Goal: Information Seeking & Learning: Learn about a topic

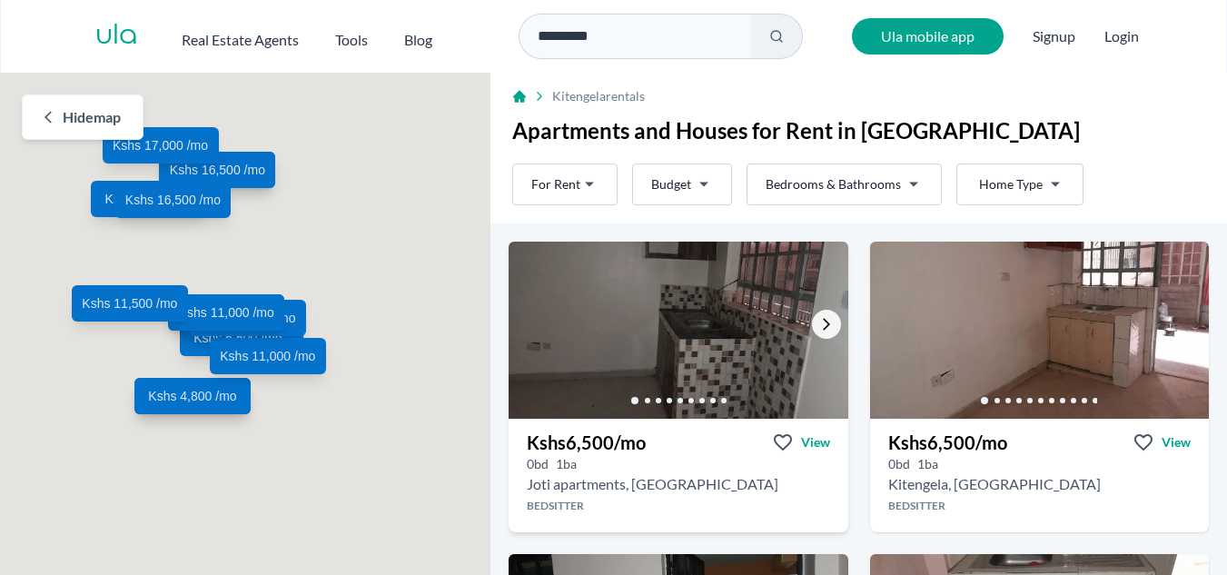
click at [822, 326] on icon "Go to the next property image" at bounding box center [826, 324] width 15 height 15
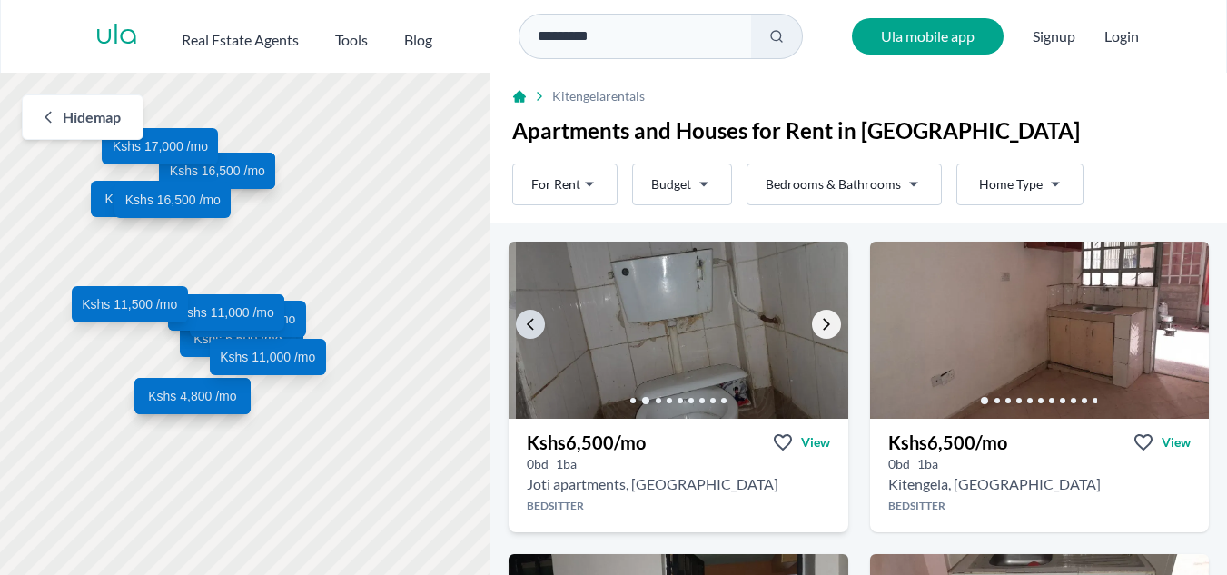
click at [822, 326] on icon "Go to the next property image" at bounding box center [826, 324] width 15 height 15
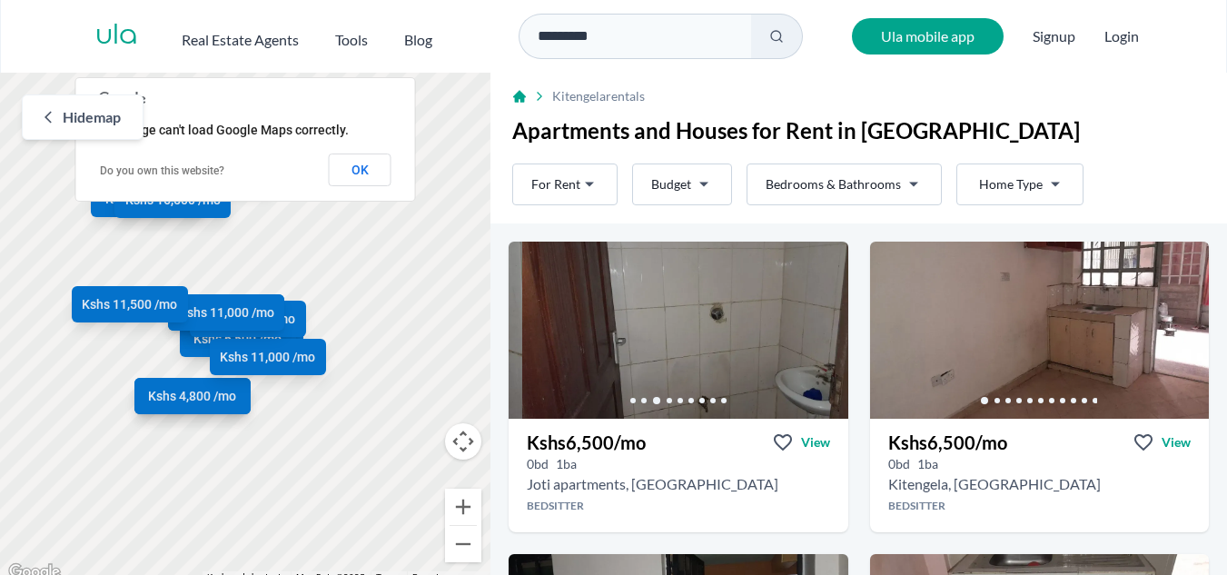
click at [85, 110] on span "Hide map" at bounding box center [92, 117] width 58 height 22
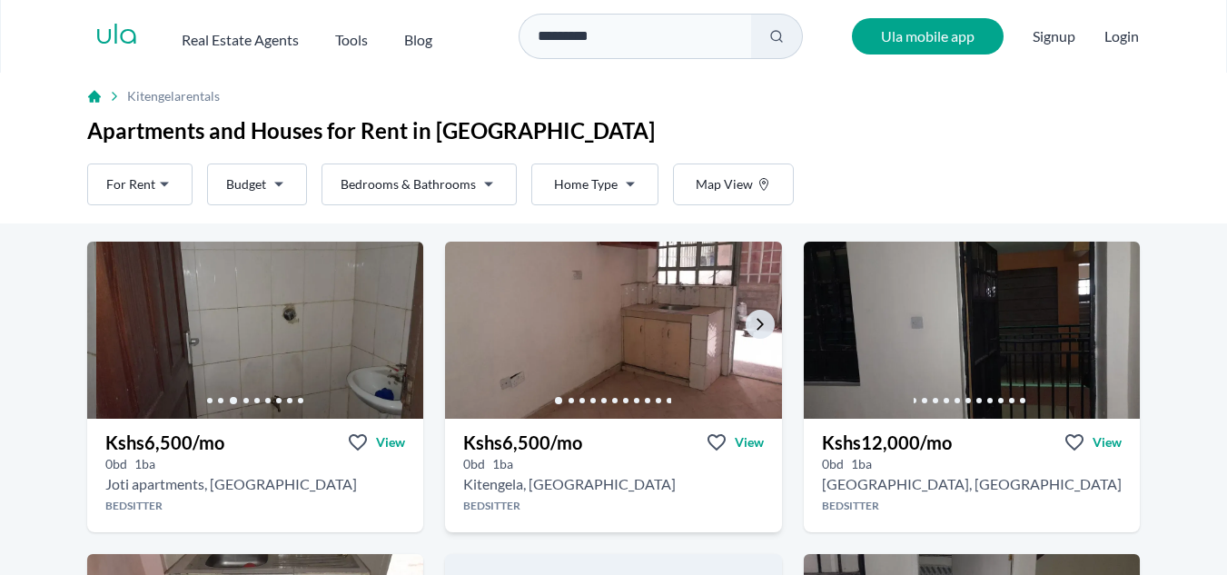
scroll to position [91, 0]
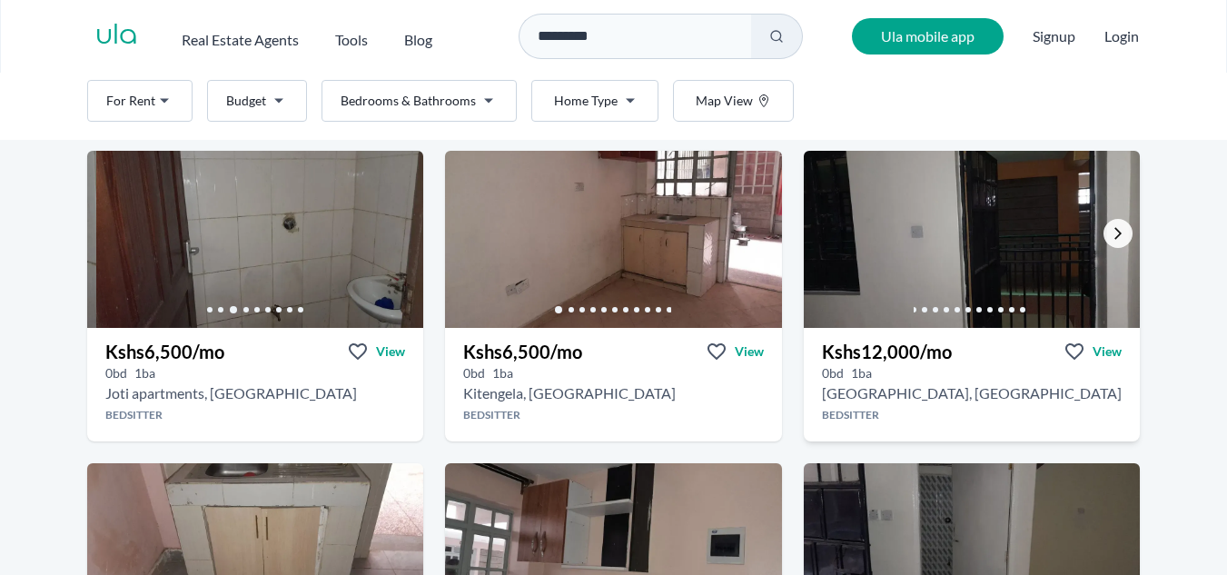
click at [1111, 234] on icon "Go to the next property image" at bounding box center [1118, 233] width 15 height 15
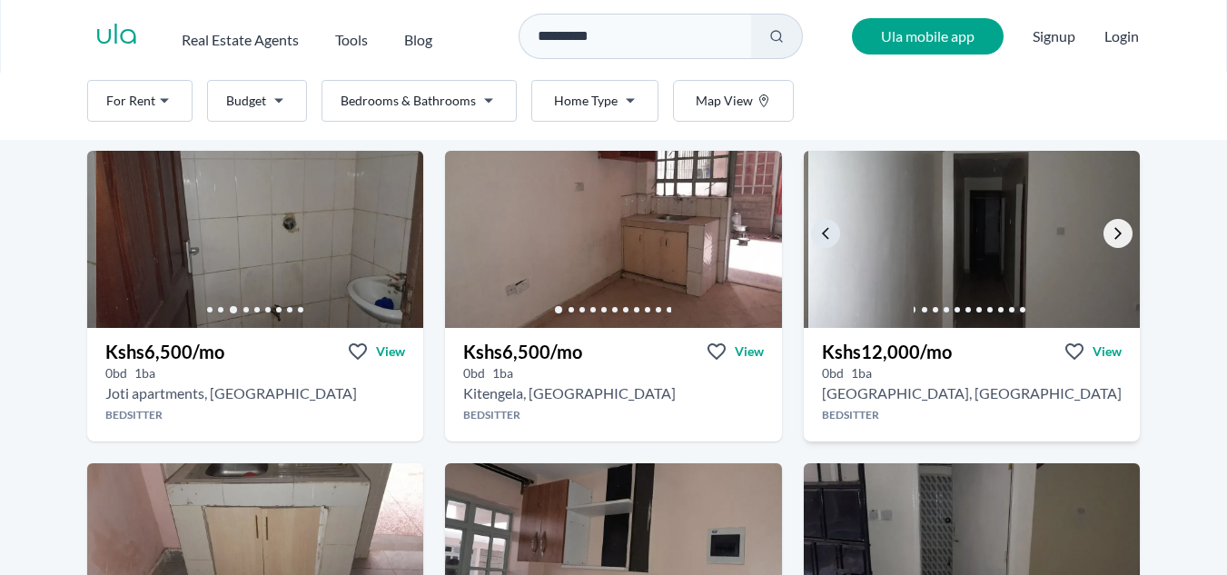
click at [1111, 234] on icon "Go to the next property image" at bounding box center [1118, 233] width 15 height 15
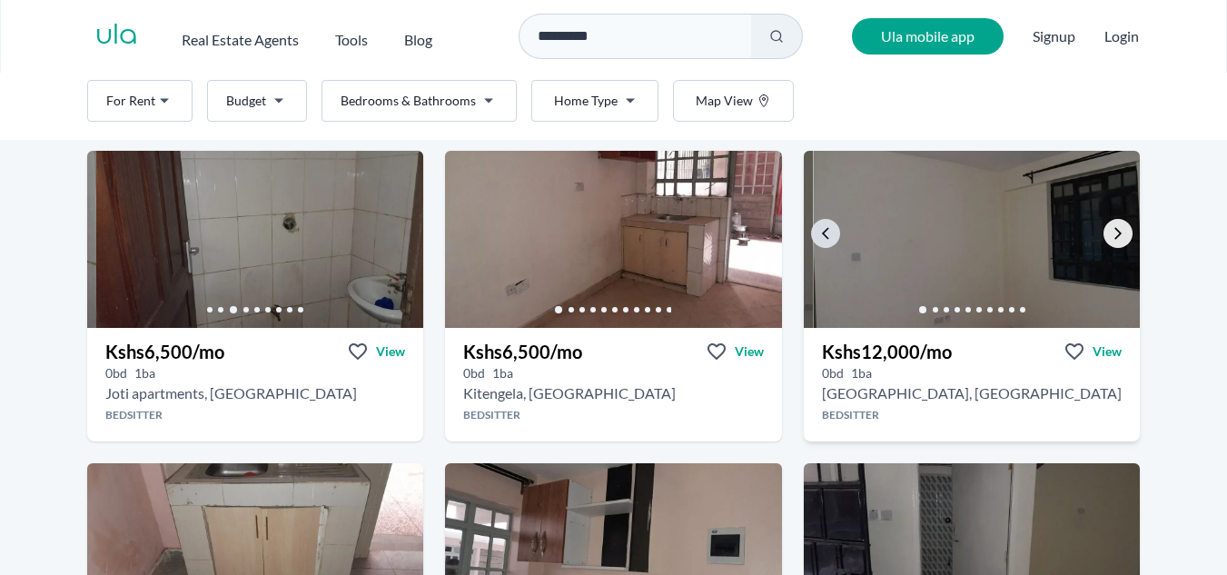
click at [1111, 234] on icon "Go to the next property image" at bounding box center [1118, 233] width 15 height 15
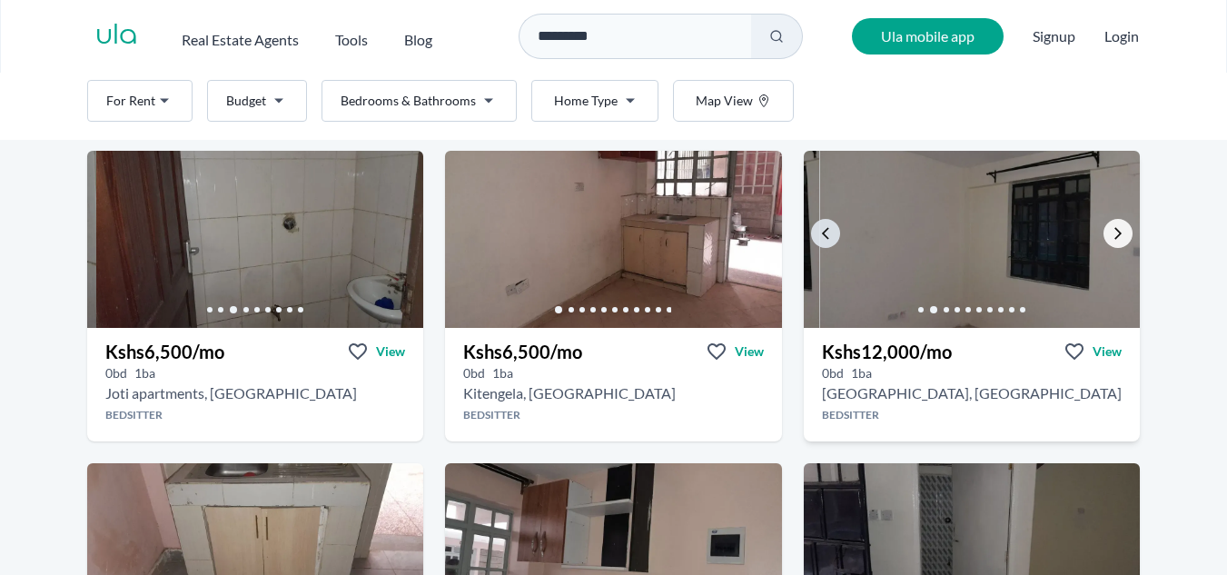
click at [1111, 234] on icon "Go to the next property image" at bounding box center [1118, 233] width 15 height 15
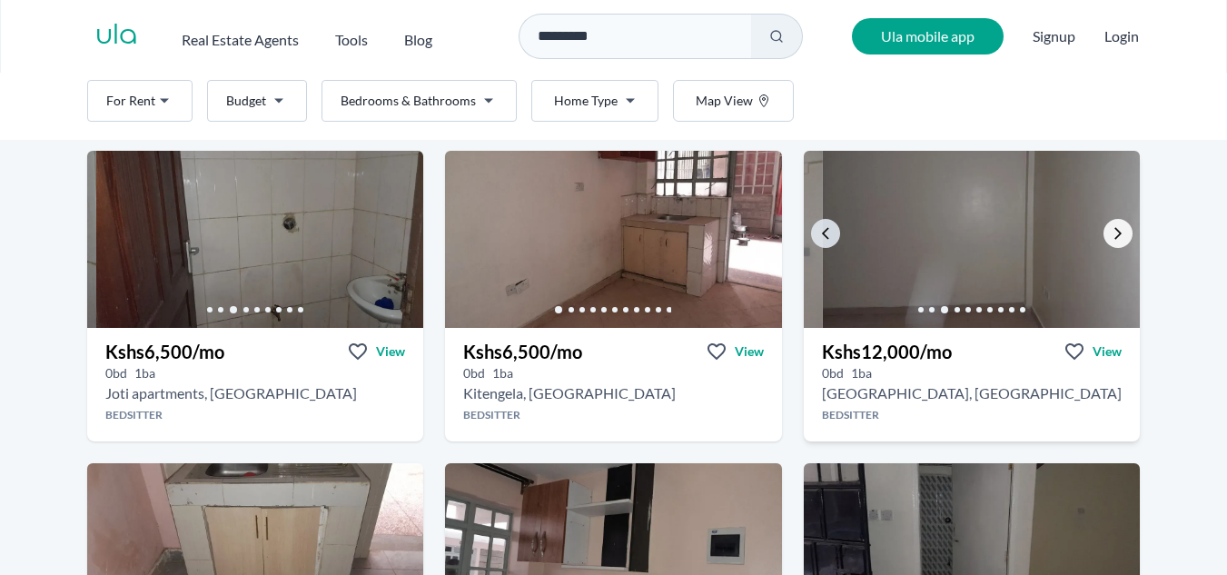
click at [1111, 234] on icon "Go to the next property image" at bounding box center [1118, 233] width 15 height 15
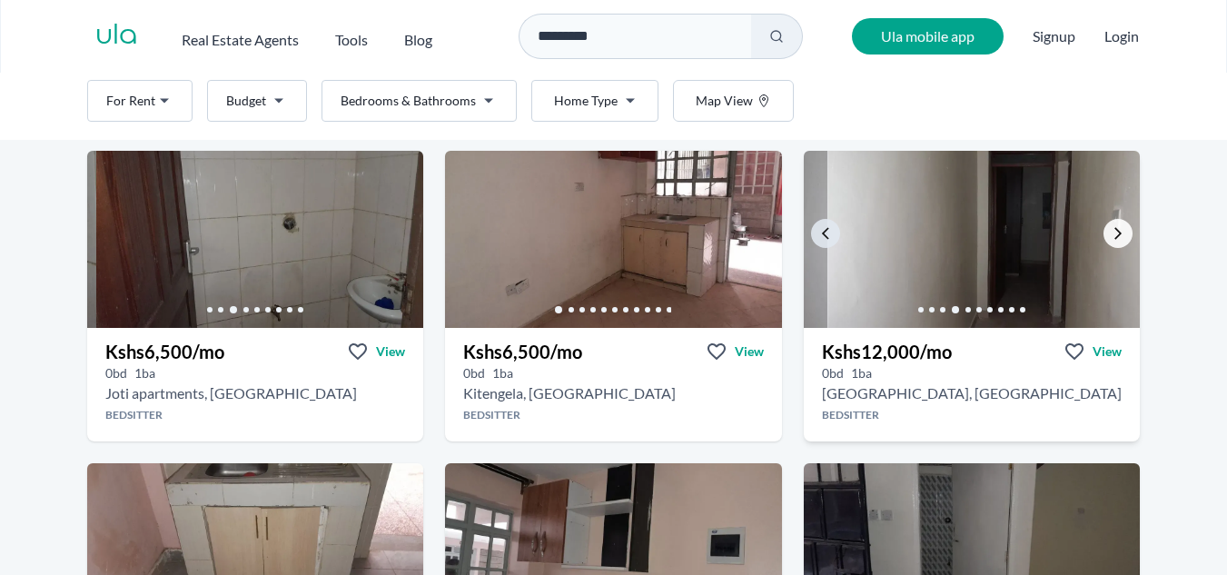
click at [1111, 234] on icon "Go to the next property image" at bounding box center [1118, 233] width 15 height 15
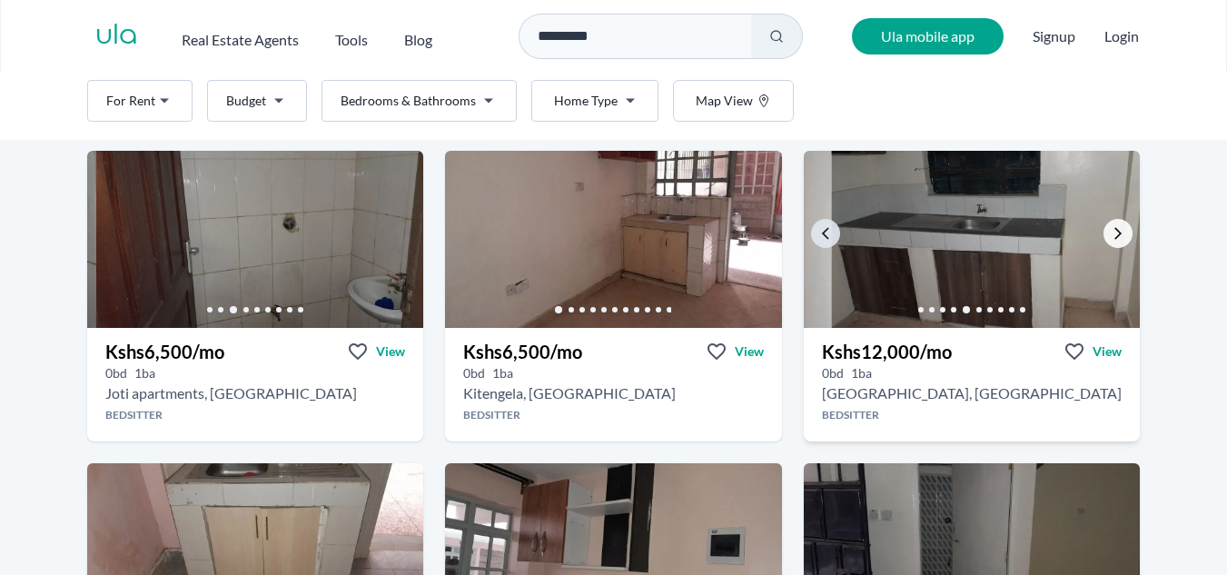
click at [1111, 234] on icon "Go to the next property image" at bounding box center [1118, 233] width 15 height 15
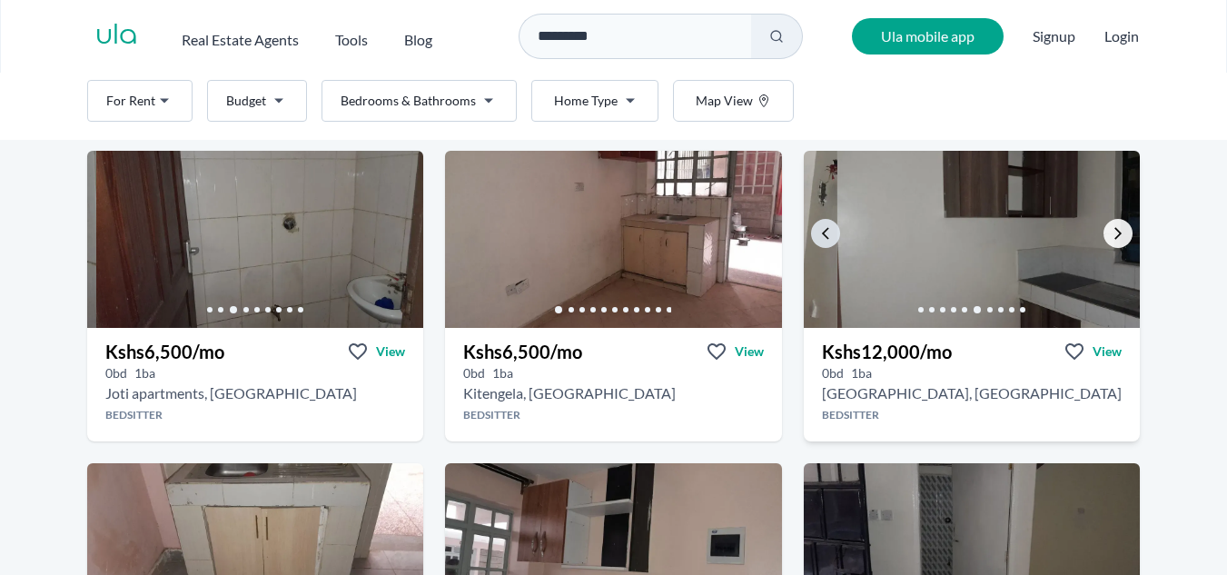
click at [1111, 234] on icon "Go to the next property image" at bounding box center [1118, 233] width 15 height 15
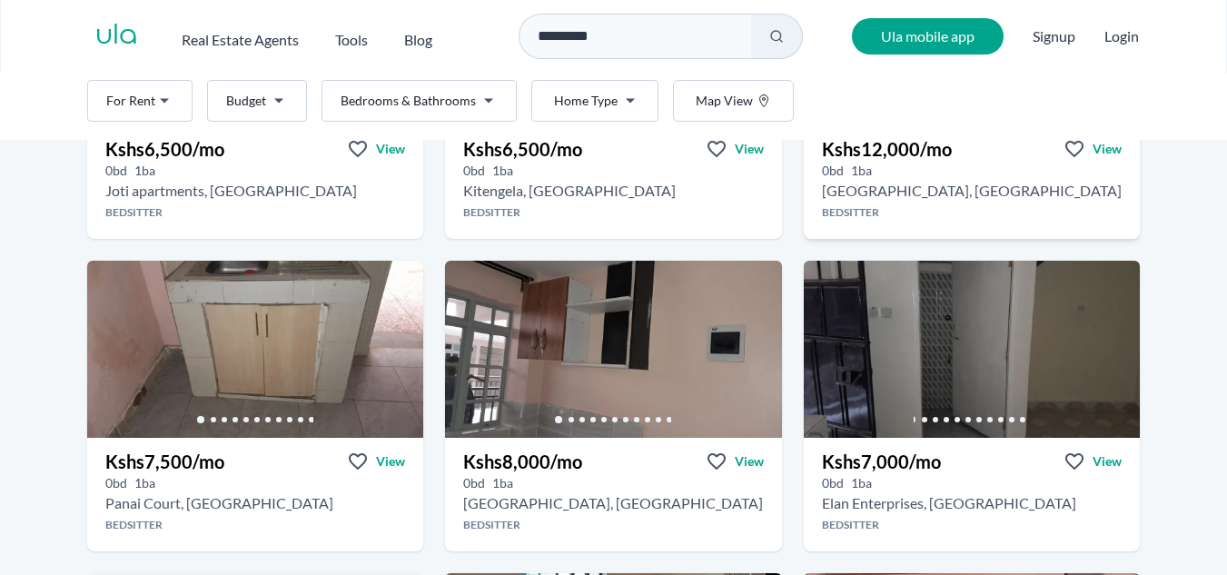
scroll to position [363, 0]
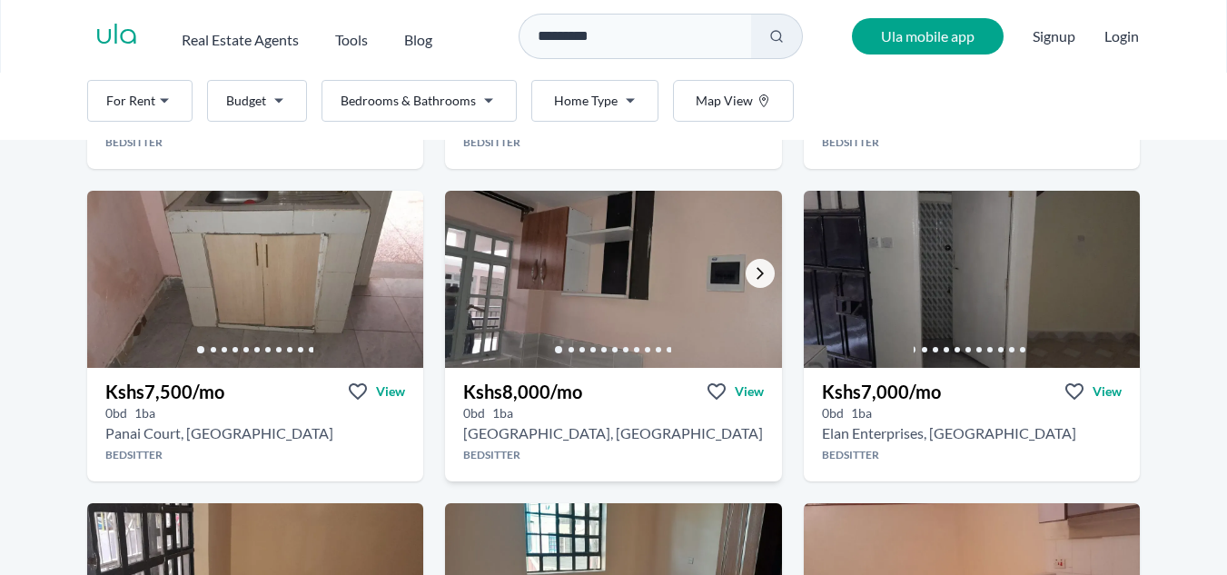
click at [753, 267] on icon "Go to the next property image" at bounding box center [760, 273] width 15 height 15
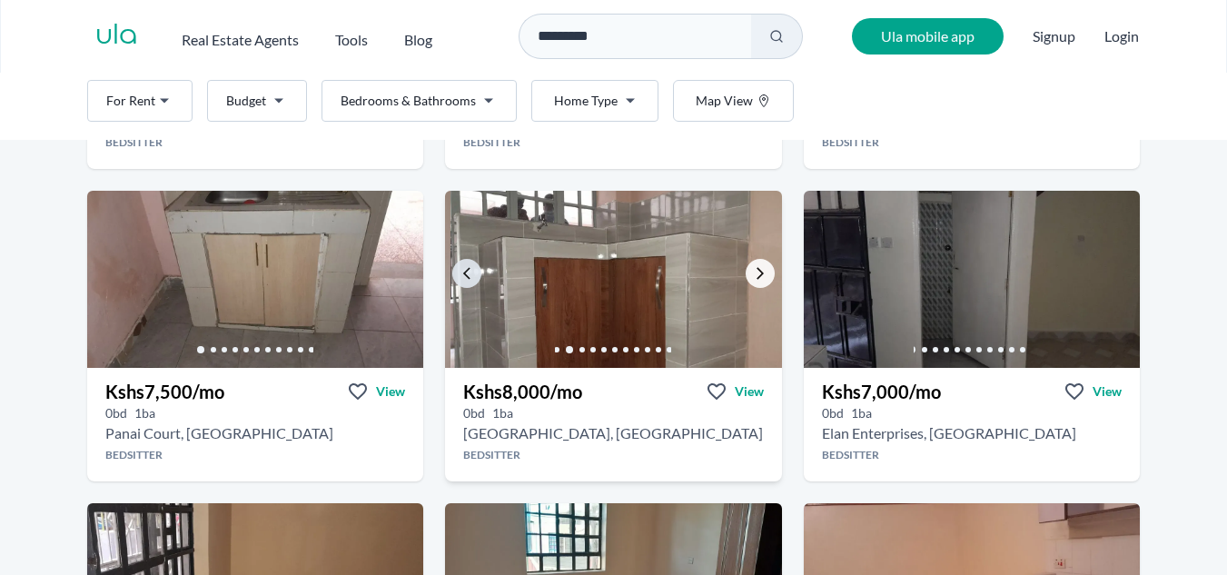
click at [753, 267] on icon "Go to the next property image" at bounding box center [760, 273] width 15 height 15
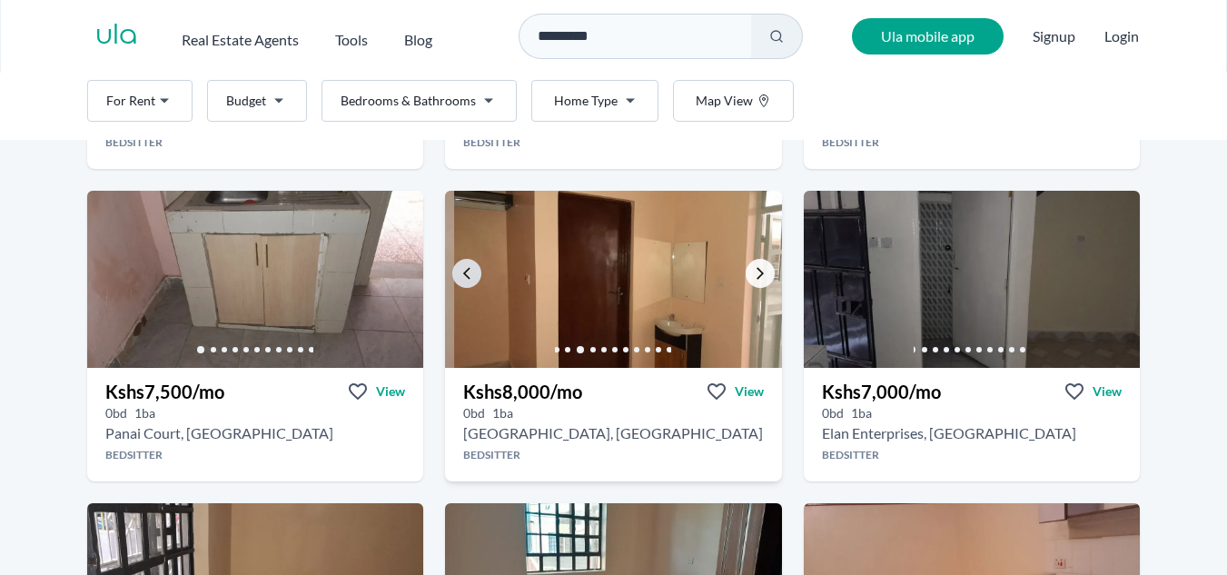
click at [753, 267] on icon "Go to the next property image" at bounding box center [760, 273] width 15 height 15
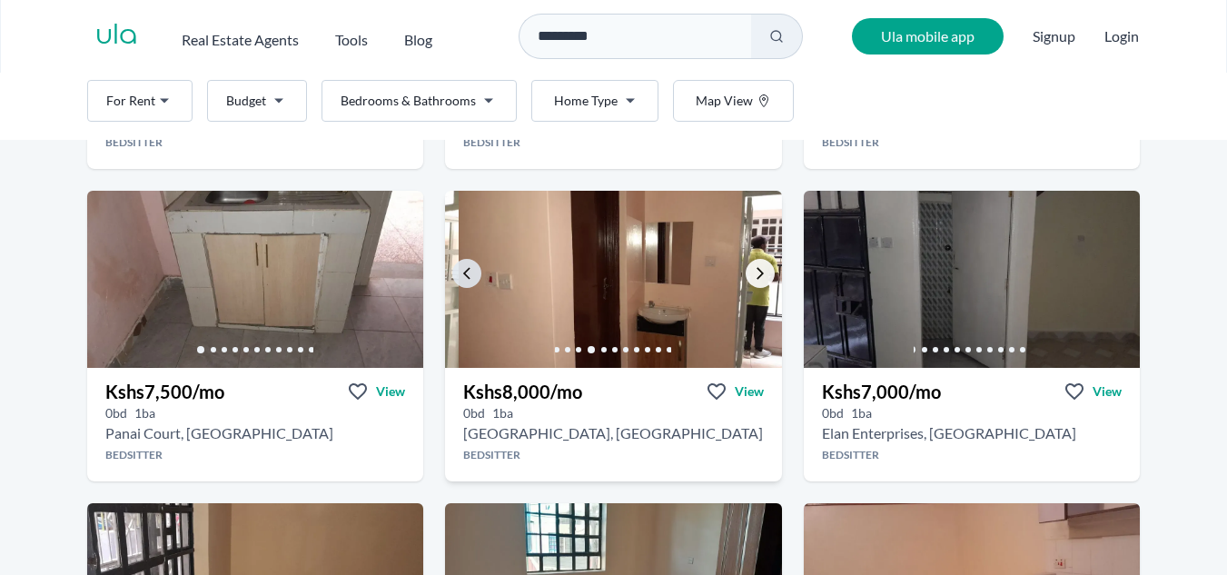
click at [757, 272] on icon "Go to the next property image" at bounding box center [760, 273] width 15 height 15
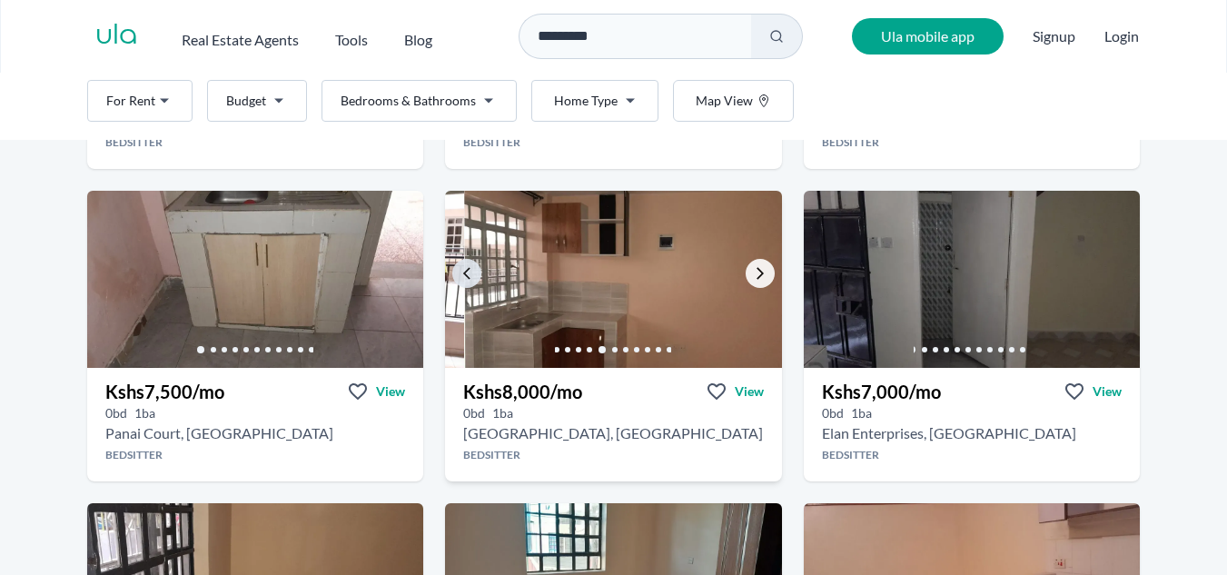
click at [757, 272] on icon "Go to the next property image" at bounding box center [760, 273] width 15 height 15
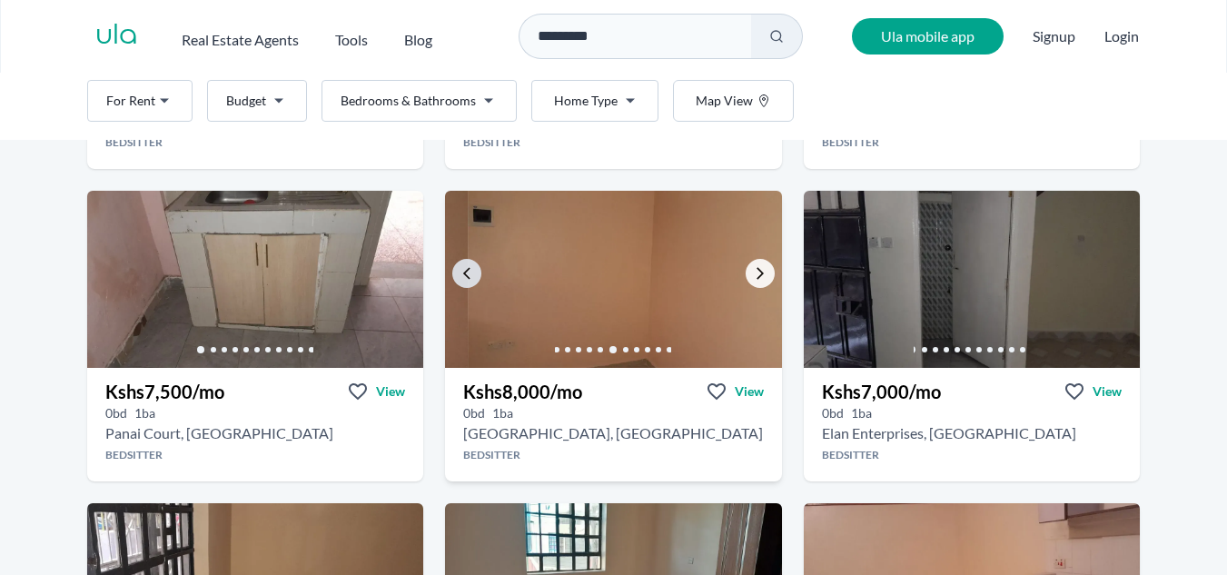
click at [757, 272] on icon "Go to the next property image" at bounding box center [760, 273] width 15 height 15
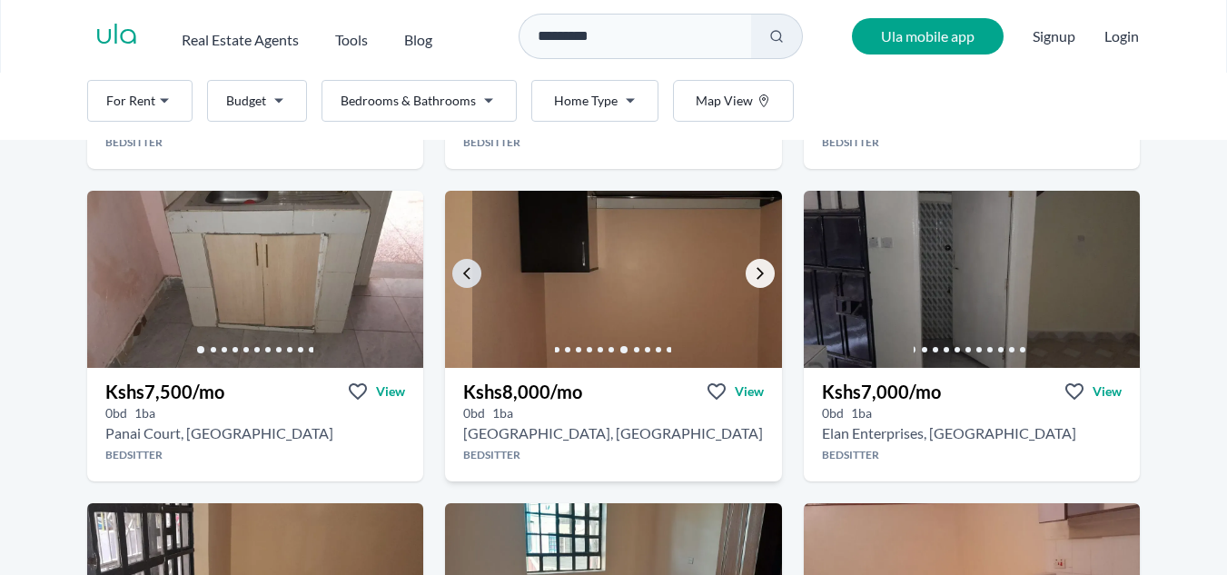
click at [757, 272] on icon "Go to the next property image" at bounding box center [760, 273] width 15 height 15
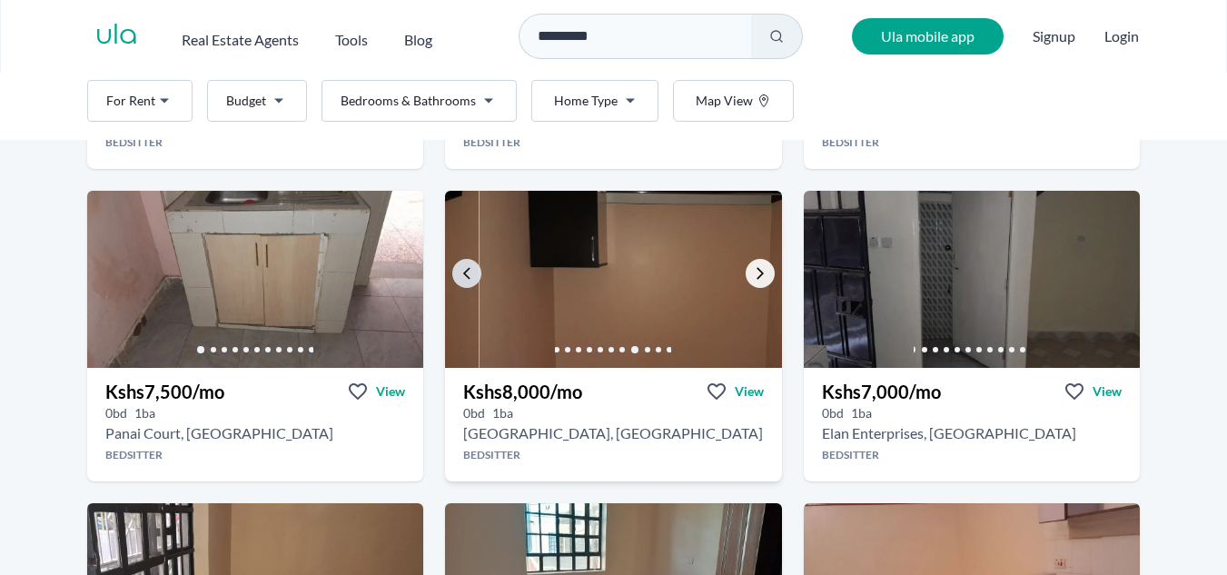
click at [757, 273] on icon "Go to the next property image" at bounding box center [760, 273] width 15 height 15
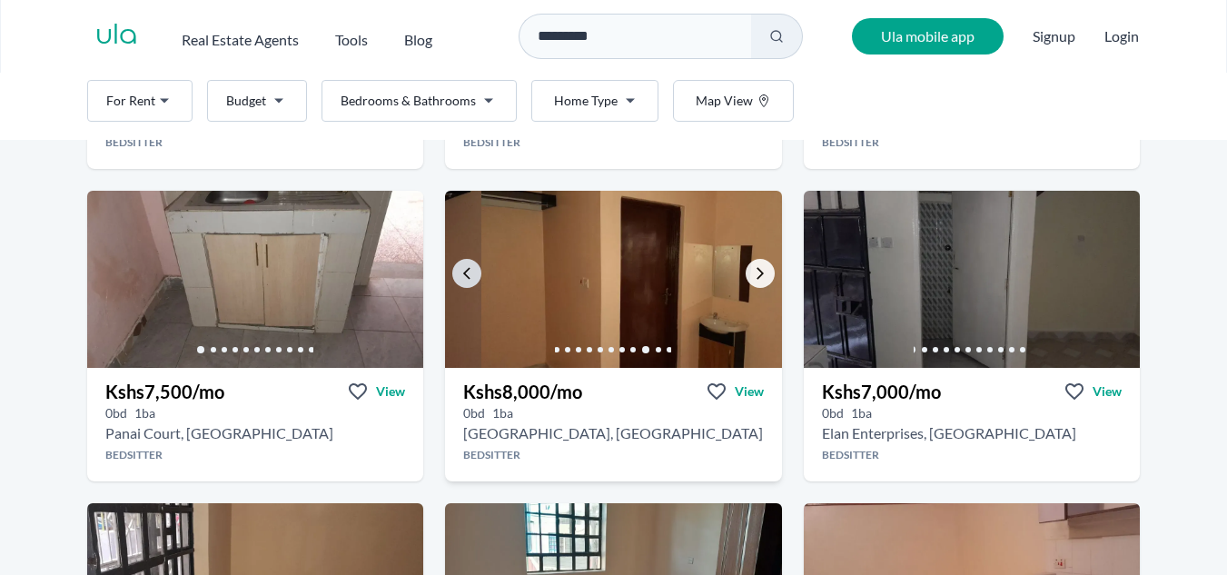
click at [757, 273] on icon "Go to the next property image" at bounding box center [760, 273] width 15 height 15
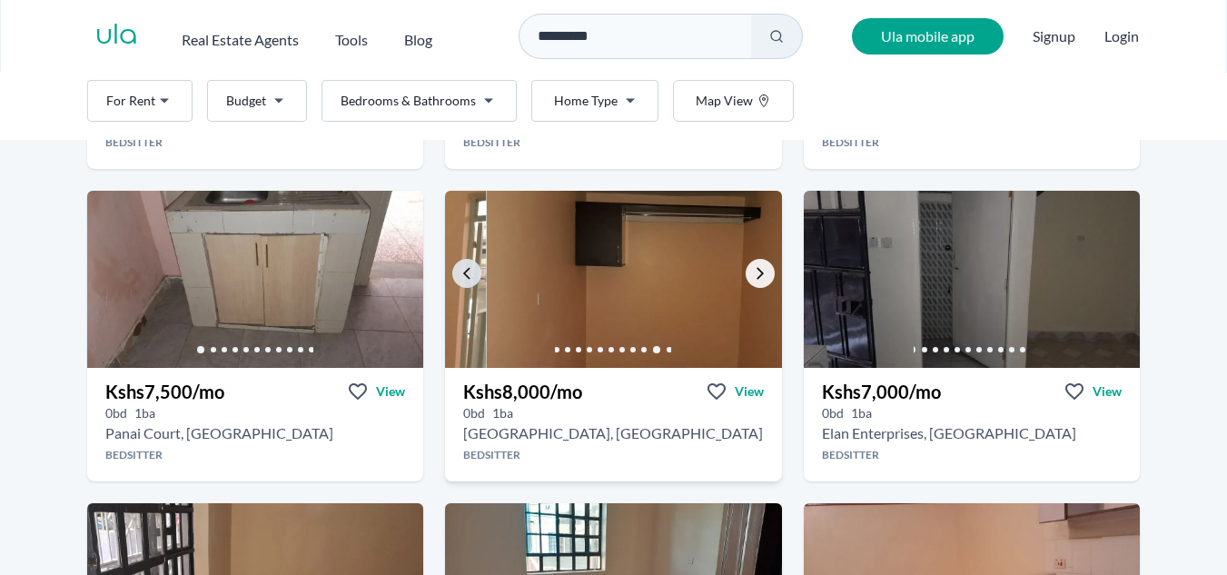
click at [756, 272] on icon "Go to the next property image" at bounding box center [760, 273] width 15 height 15
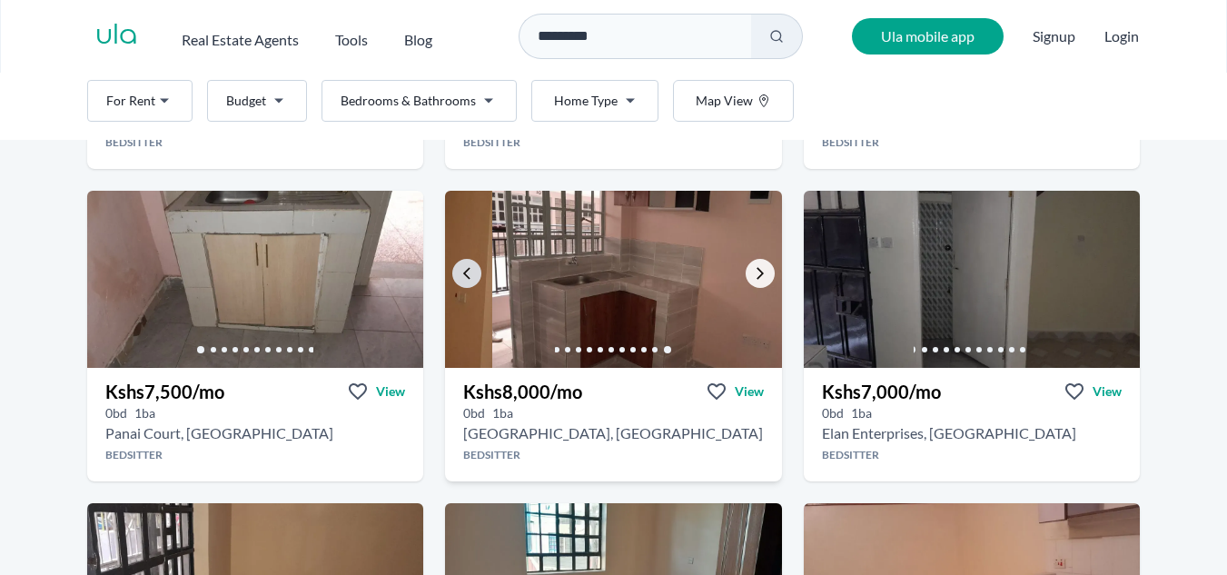
click at [756, 272] on icon "Go to the next property image" at bounding box center [760, 273] width 15 height 15
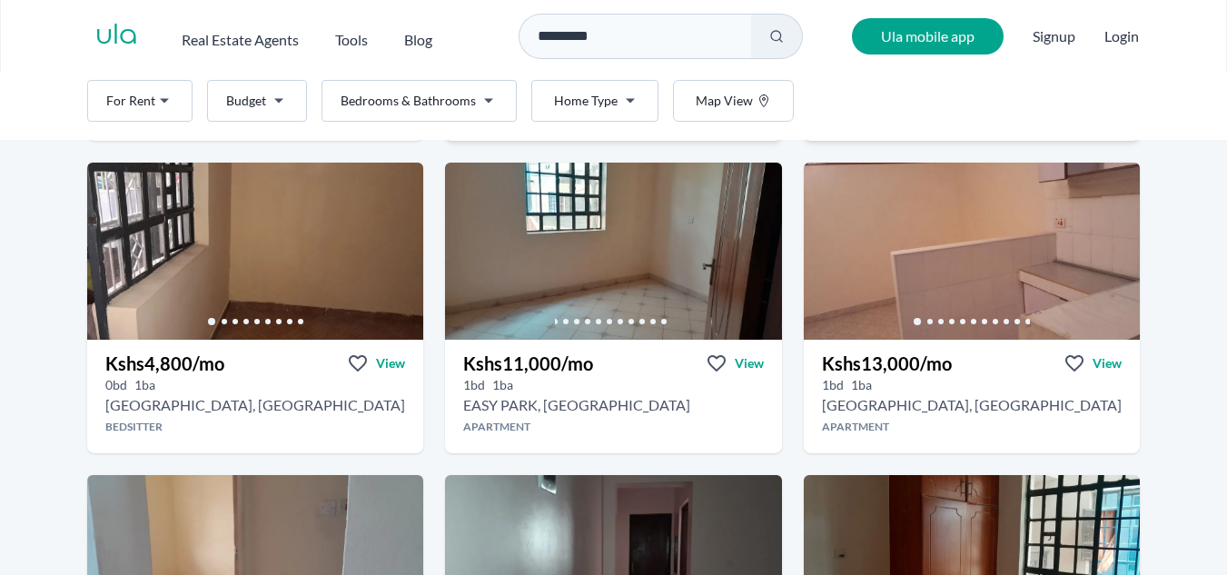
scroll to position [727, 0]
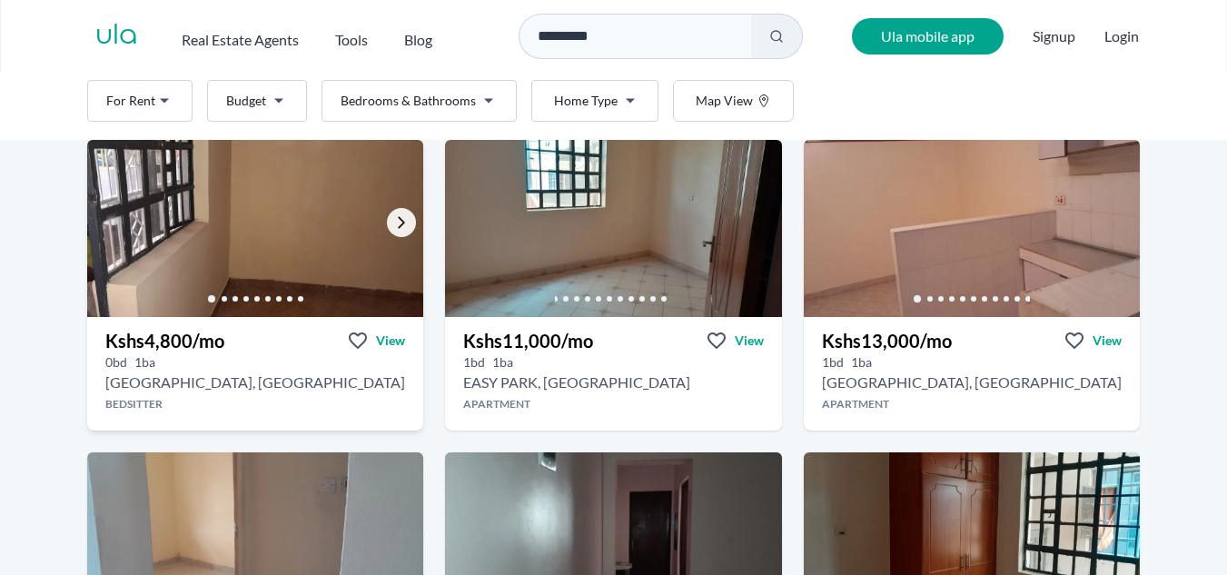
click at [394, 227] on icon "Go to the next property image" at bounding box center [401, 222] width 15 height 15
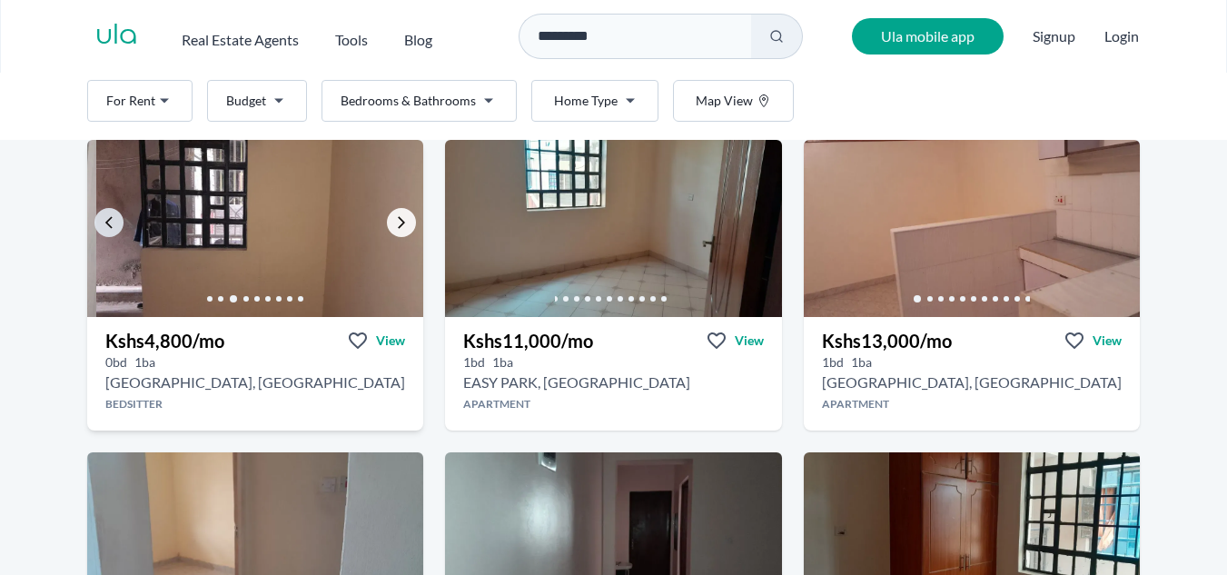
click at [394, 227] on icon "Go to the next property image" at bounding box center [401, 222] width 15 height 15
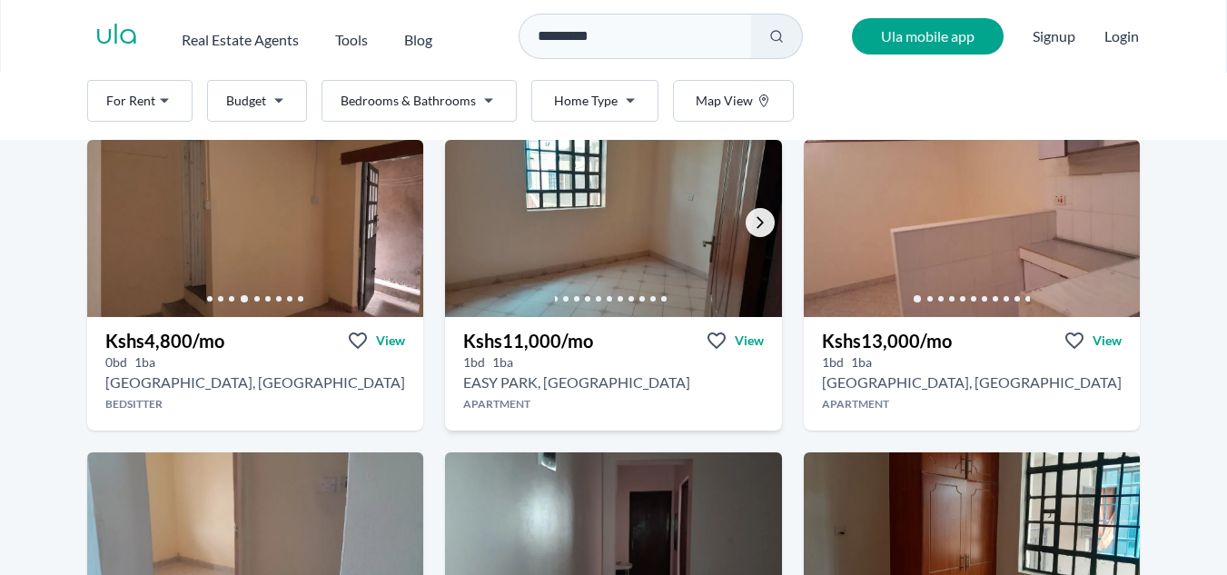
click at [750, 230] on link "Go to the next property image" at bounding box center [760, 222] width 29 height 29
click at [753, 230] on icon "Go to the next property image" at bounding box center [760, 222] width 15 height 15
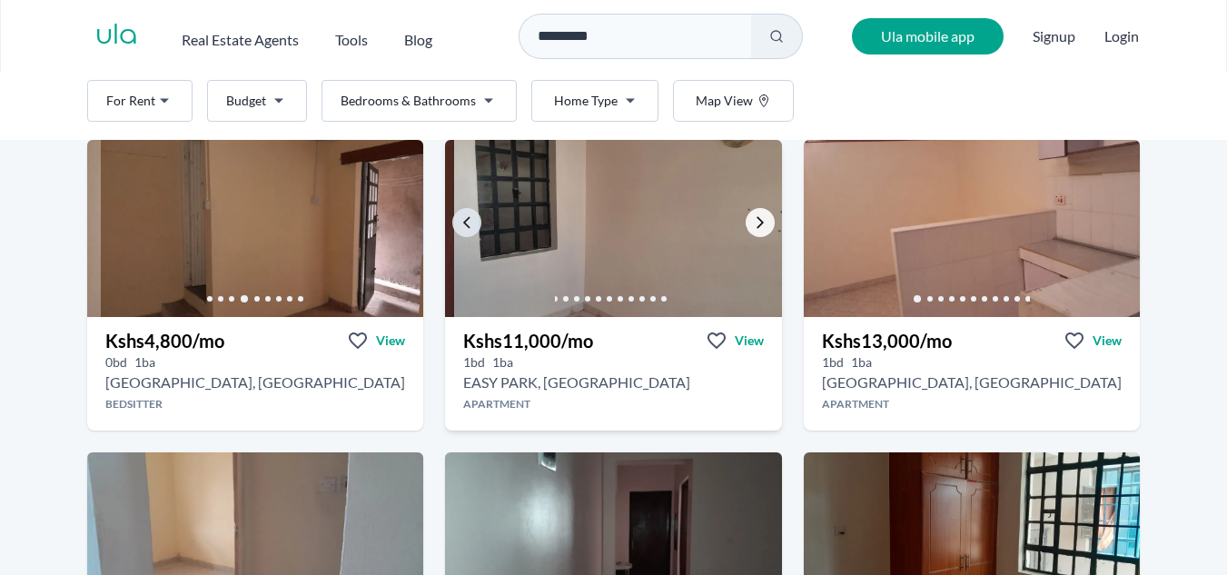
click at [753, 228] on icon "Go to the next property image" at bounding box center [760, 222] width 15 height 15
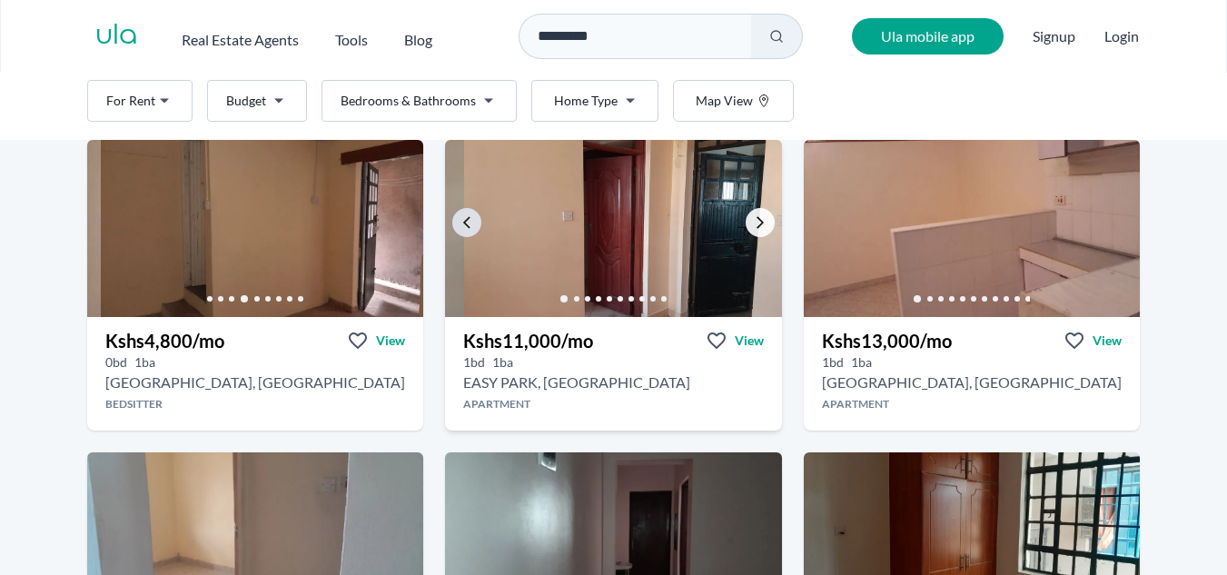
click at [753, 228] on icon "Go to the next property image" at bounding box center [760, 222] width 15 height 15
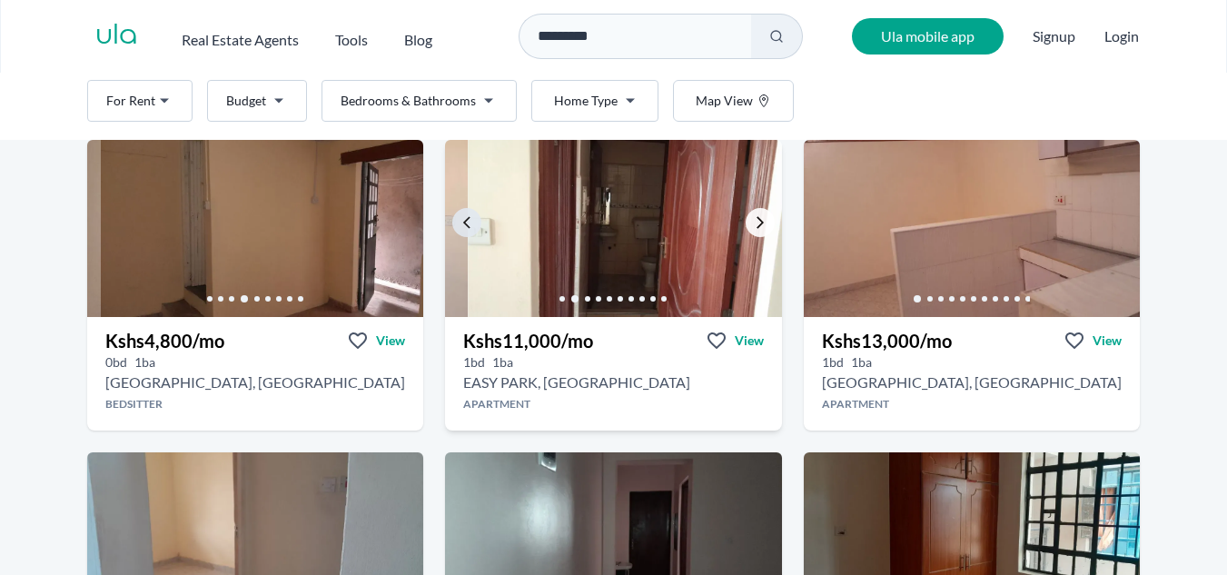
click at [753, 228] on icon "Go to the next property image" at bounding box center [760, 222] width 15 height 15
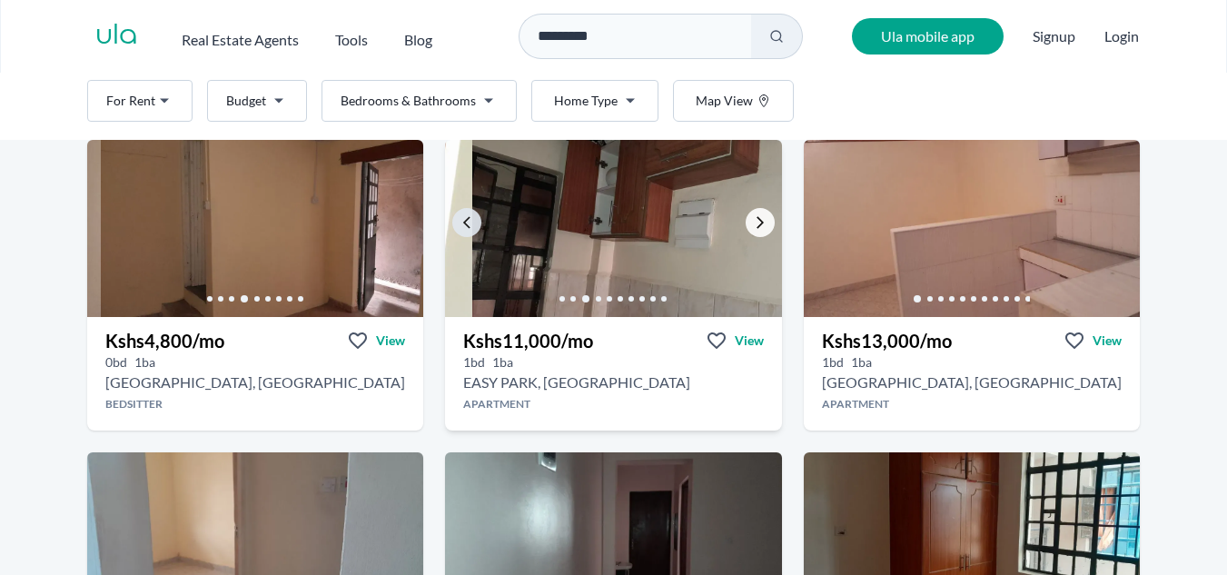
click at [753, 228] on icon "Go to the next property image" at bounding box center [760, 222] width 15 height 15
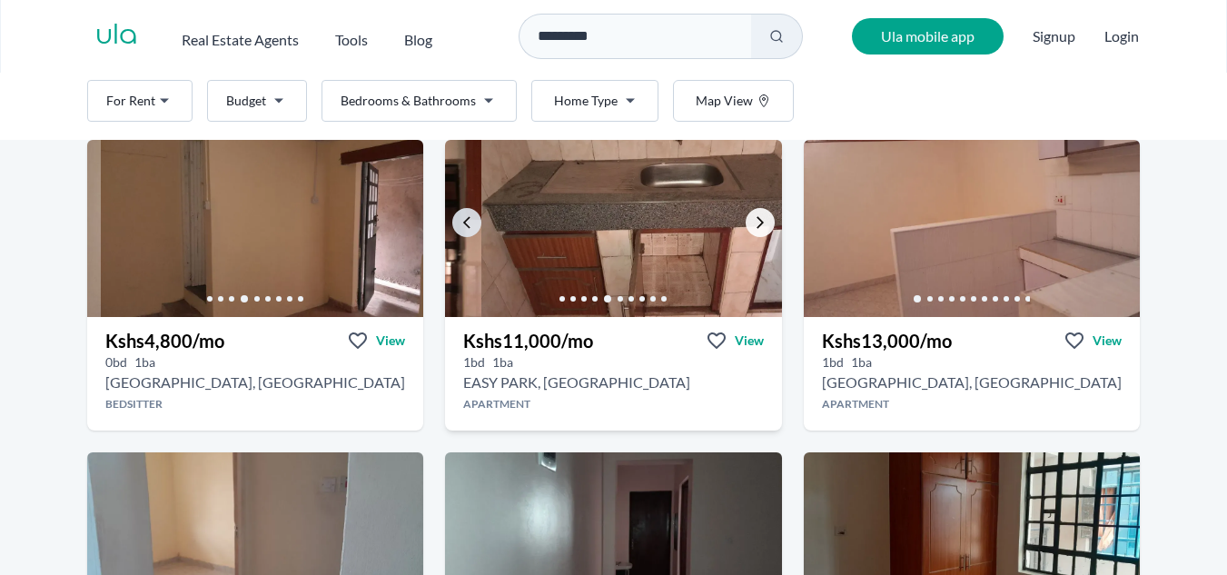
click at [753, 228] on icon "Go to the next property image" at bounding box center [760, 222] width 15 height 15
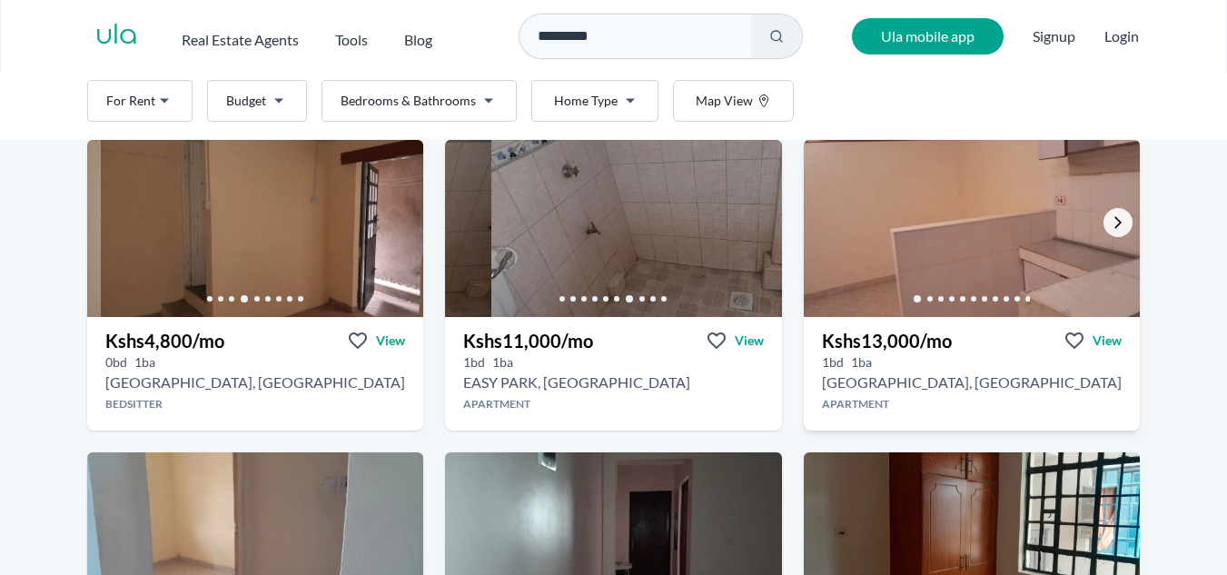
click at [1114, 225] on link "Go to the next property image" at bounding box center [1117, 222] width 29 height 29
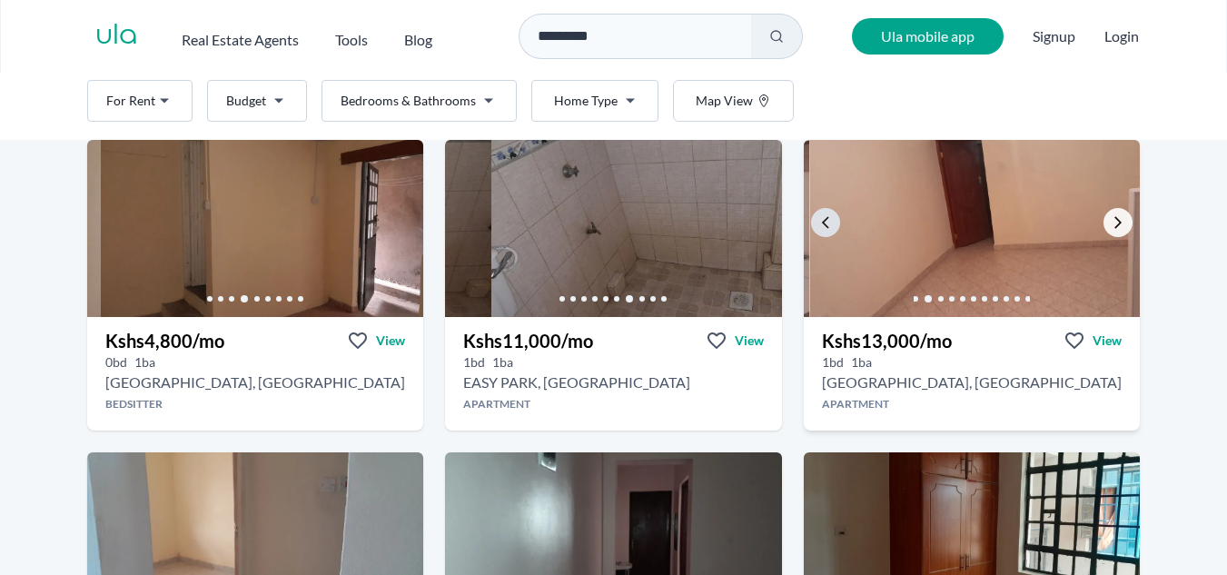
click at [1114, 225] on link "Go to the next property image" at bounding box center [1117, 222] width 29 height 29
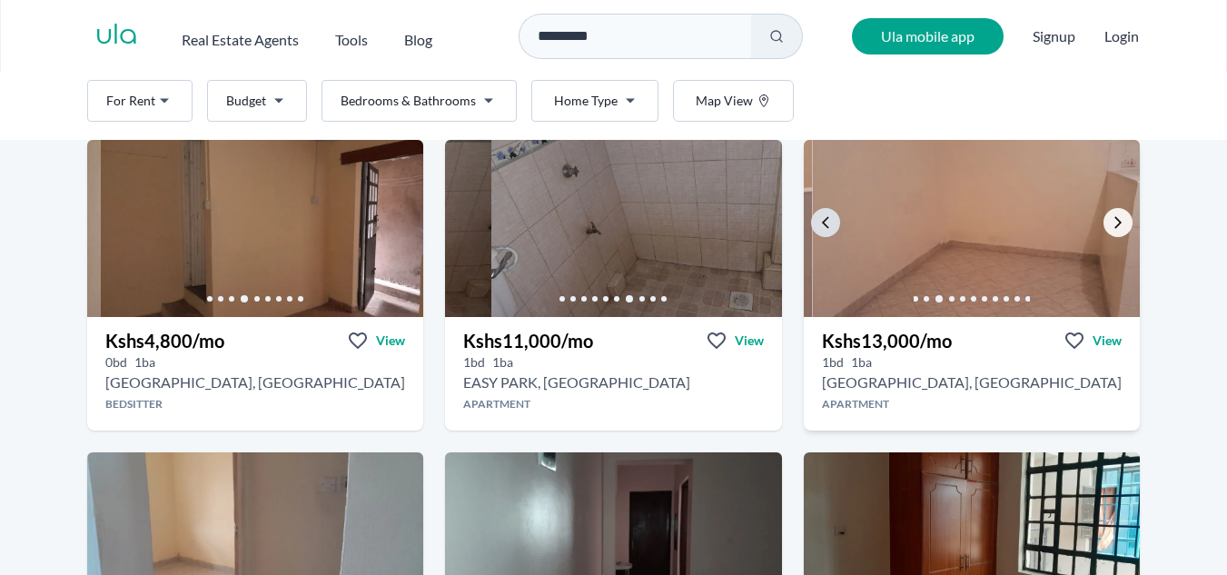
click at [1114, 225] on link "Go to the next property image" at bounding box center [1117, 222] width 29 height 29
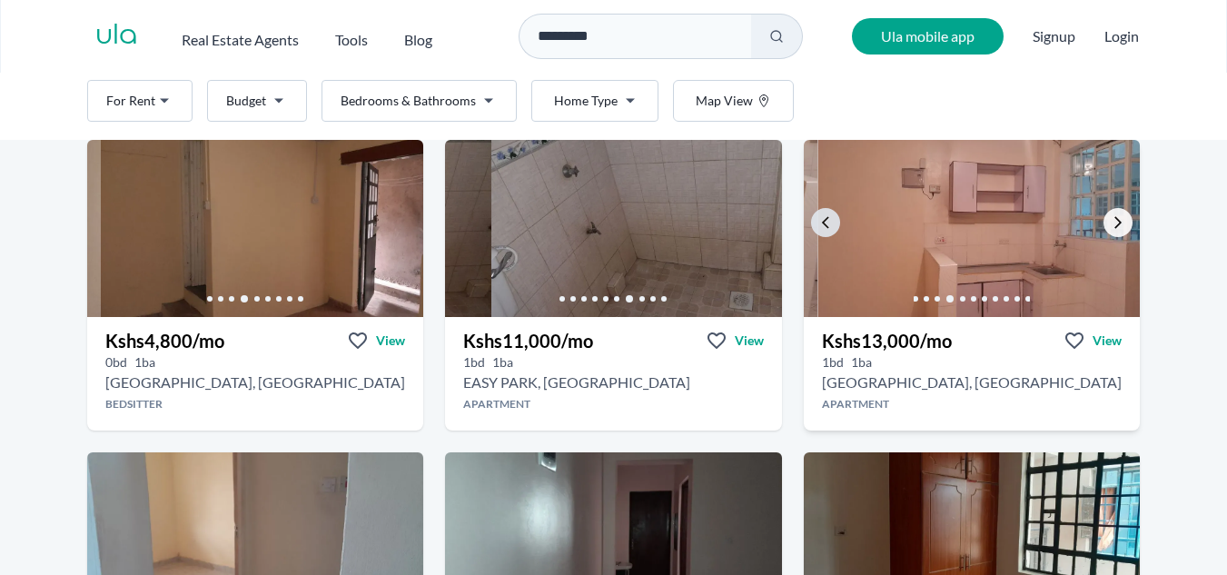
click at [1114, 225] on link "Go to the next property image" at bounding box center [1117, 222] width 29 height 29
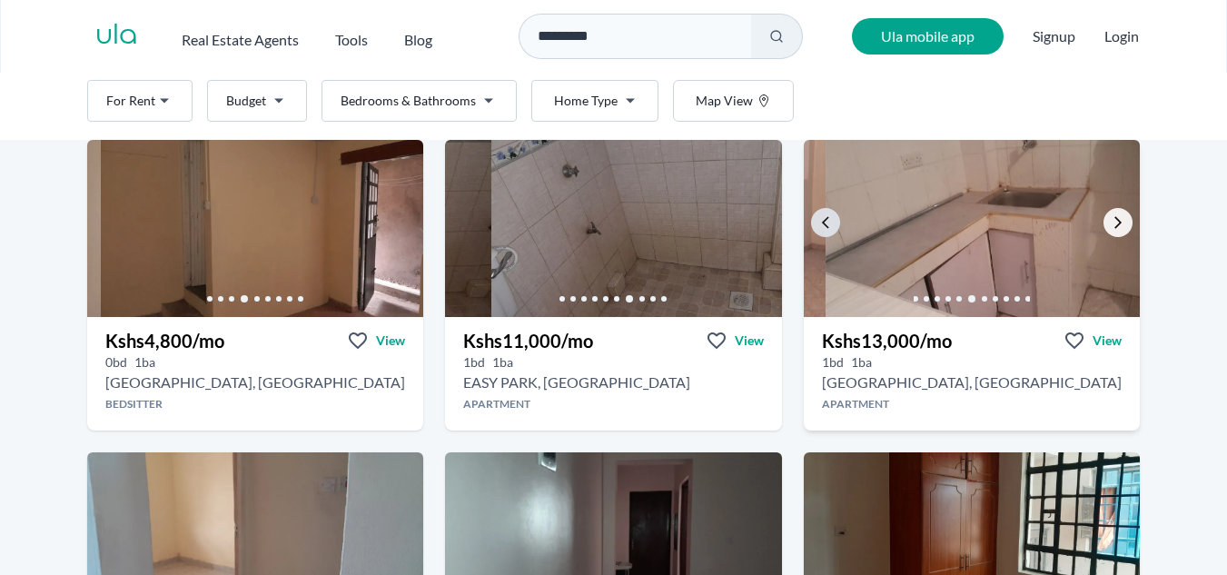
click at [1114, 225] on link "Go to the next property image" at bounding box center [1117, 222] width 29 height 29
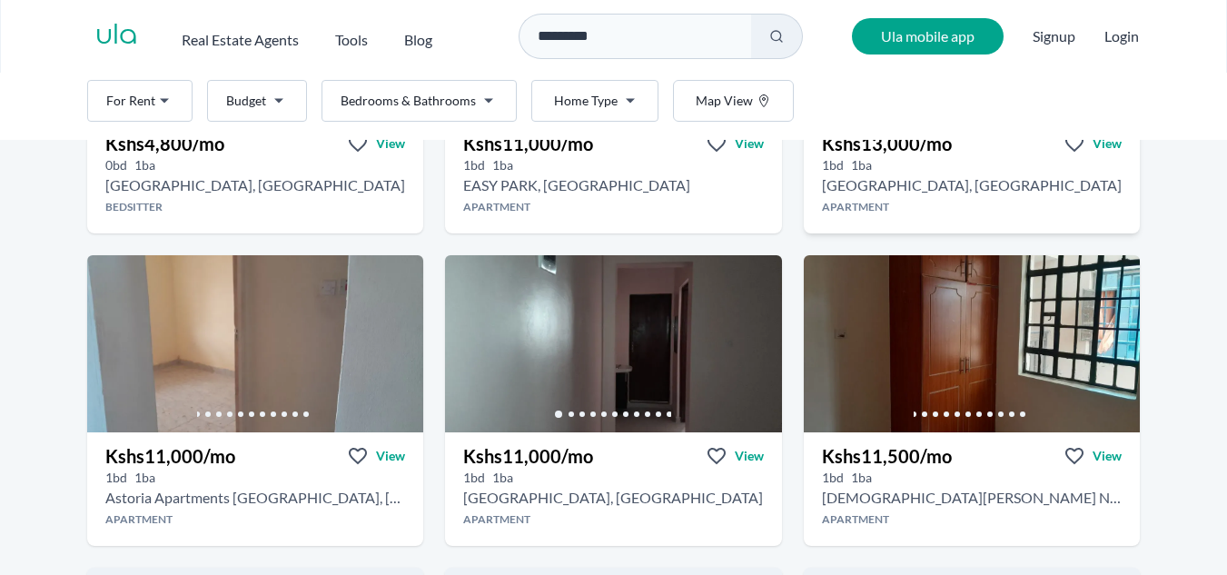
scroll to position [999, 0]
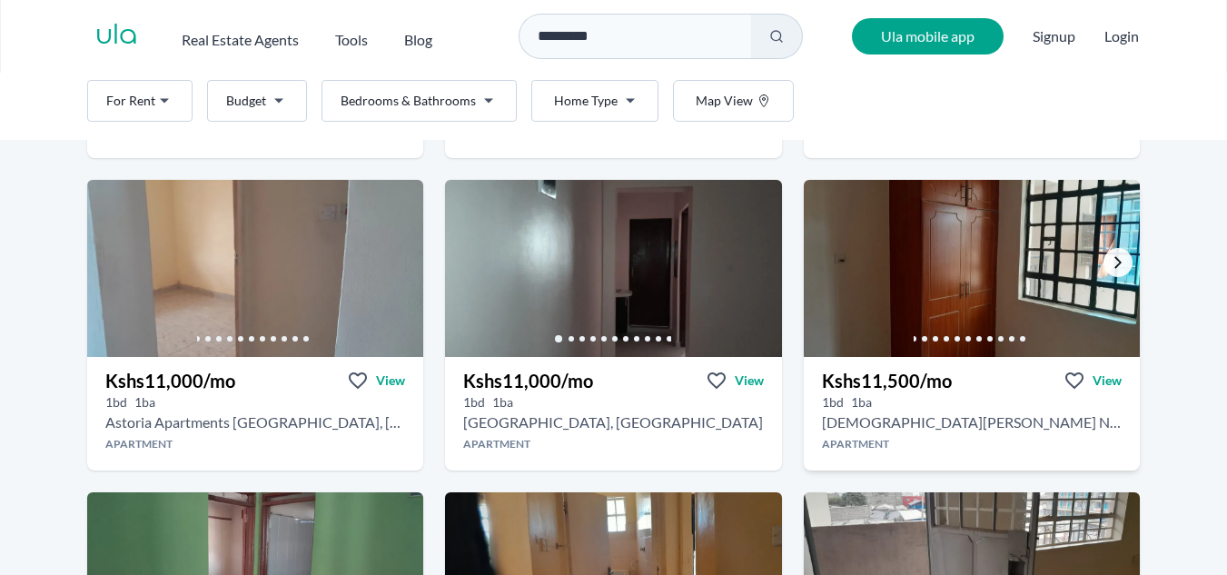
click at [1103, 265] on link "Go to the next property image" at bounding box center [1117, 262] width 29 height 29
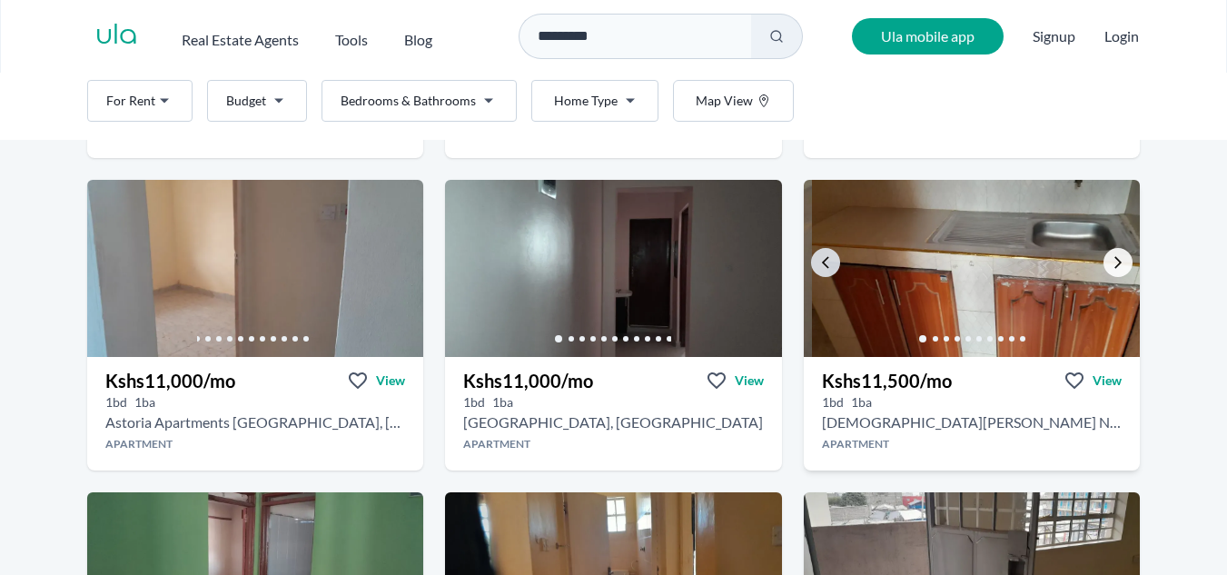
click at [1103, 265] on link "Go to the next property image" at bounding box center [1117, 262] width 29 height 29
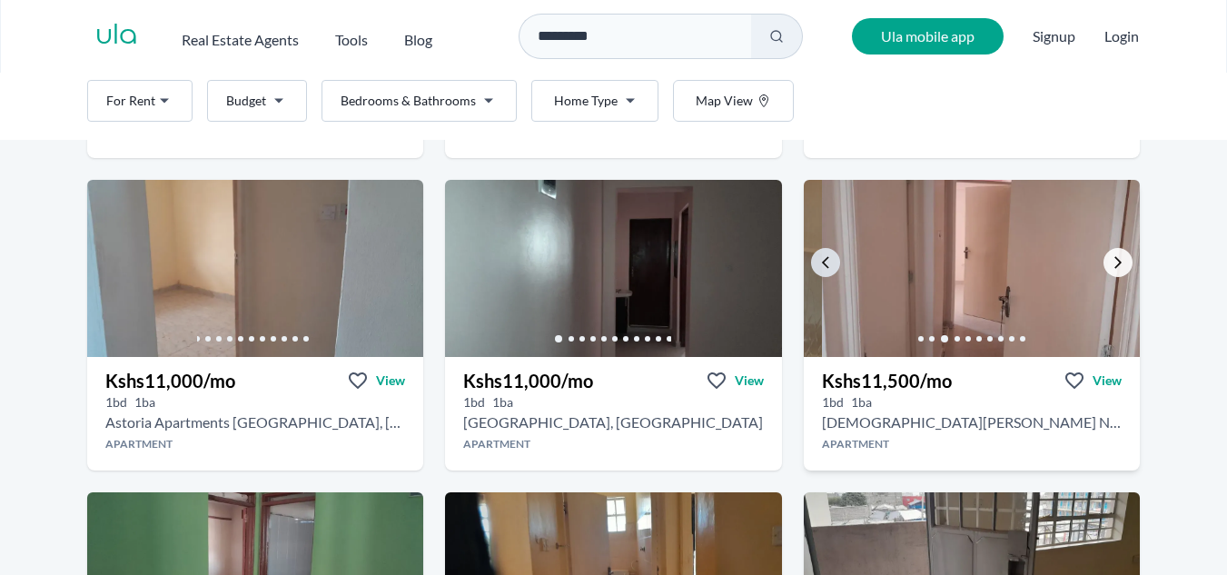
click at [1103, 265] on link "Go to the next property image" at bounding box center [1117, 262] width 29 height 29
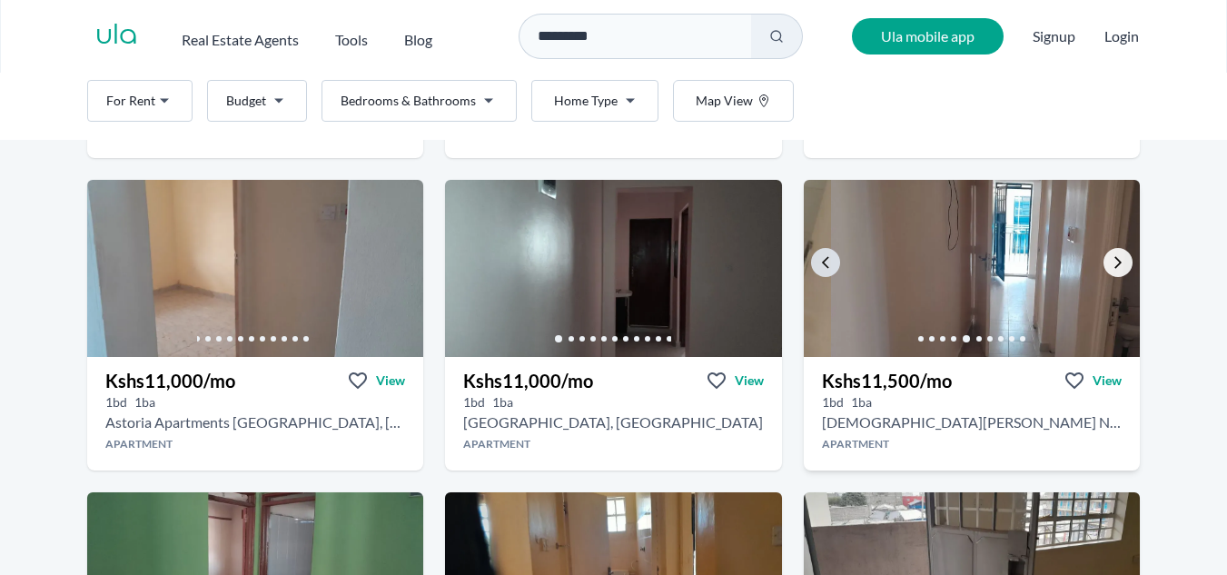
click at [1103, 265] on link "Go to the next property image" at bounding box center [1117, 262] width 29 height 29
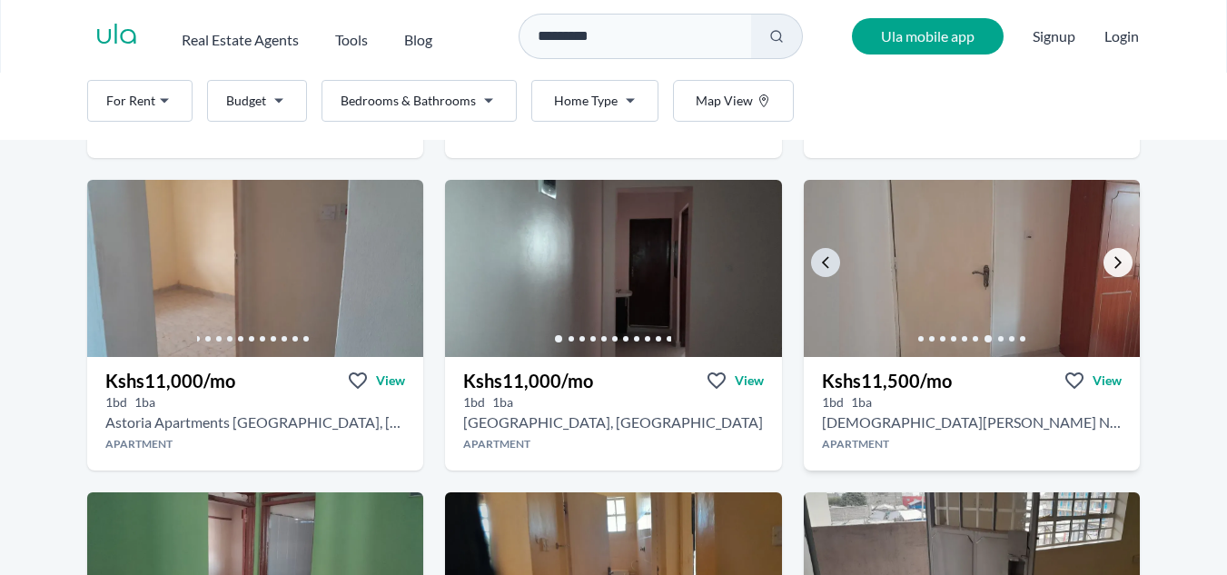
click at [1103, 265] on link "Go to the next property image" at bounding box center [1117, 262] width 29 height 29
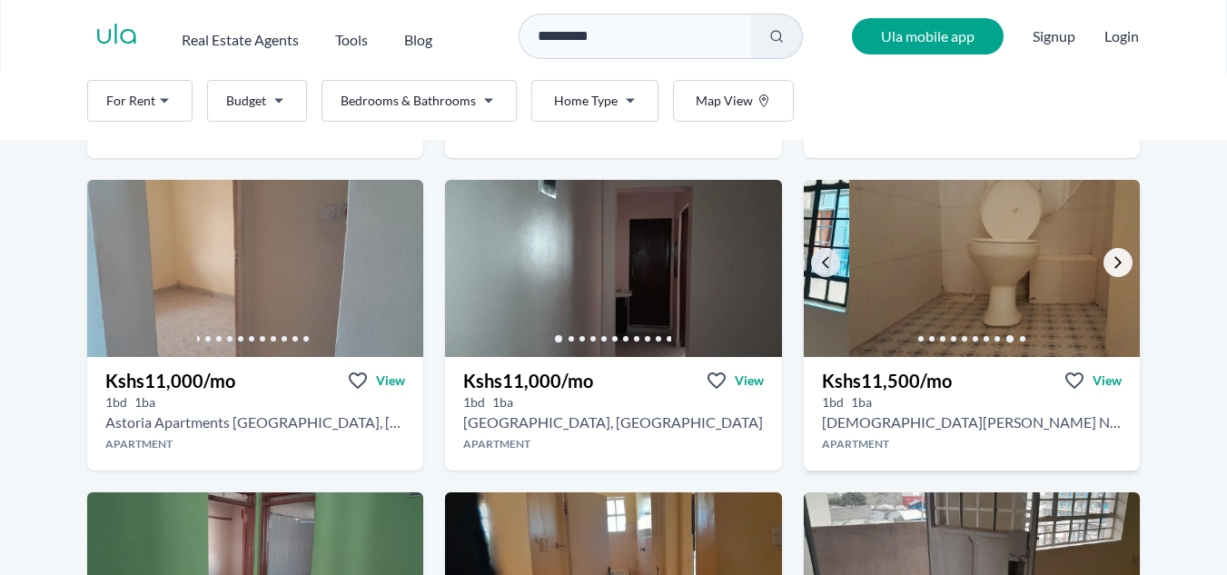
click at [1103, 265] on link "Go to the next property image" at bounding box center [1117, 262] width 29 height 29
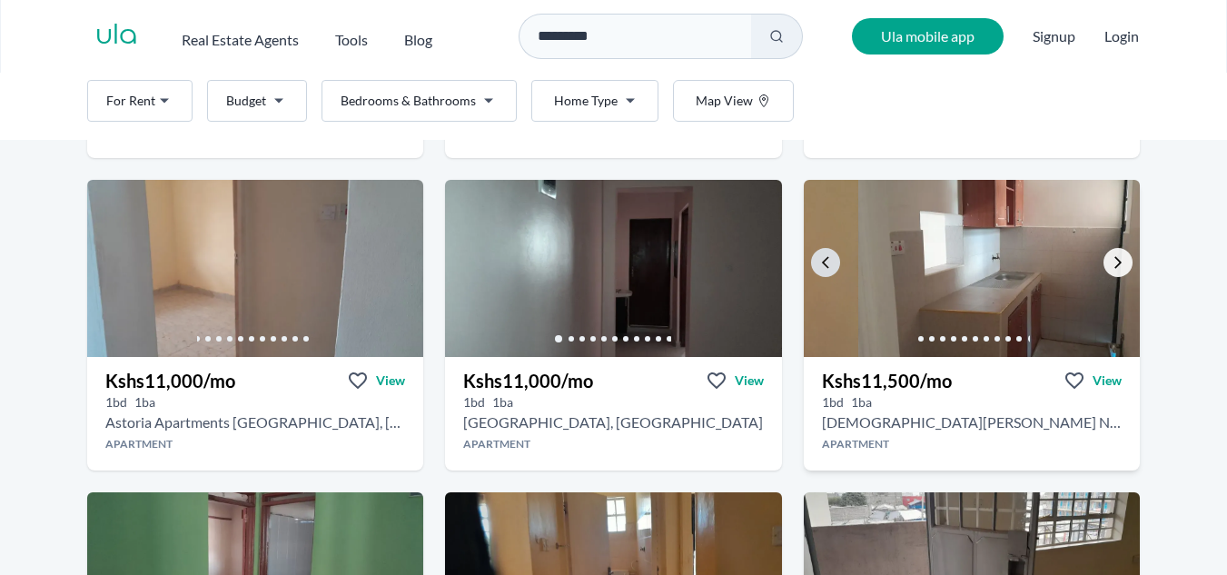
click at [1103, 265] on link "Go to the next property image" at bounding box center [1117, 262] width 29 height 29
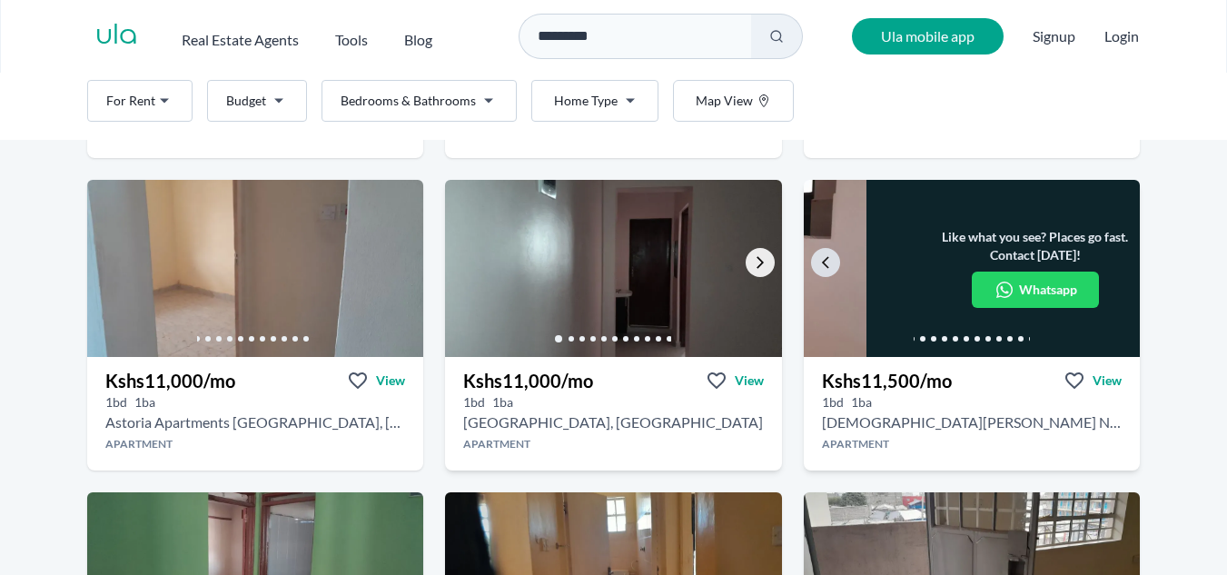
click at [753, 256] on icon "Go to the next property image" at bounding box center [760, 262] width 15 height 15
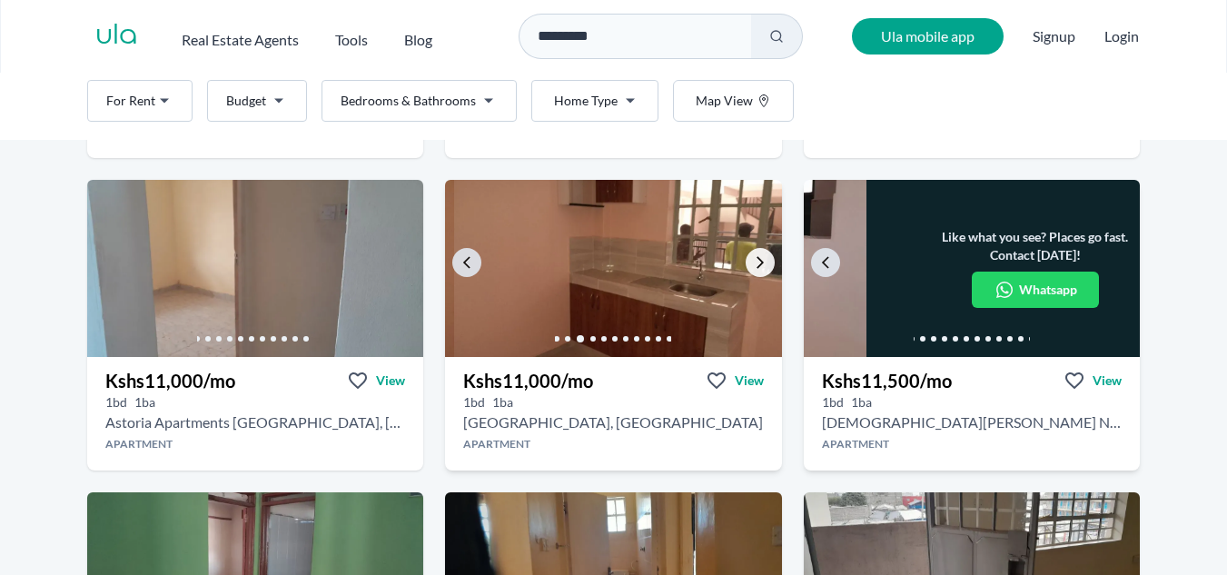
click at [753, 256] on icon "Go to the next property image" at bounding box center [760, 262] width 15 height 15
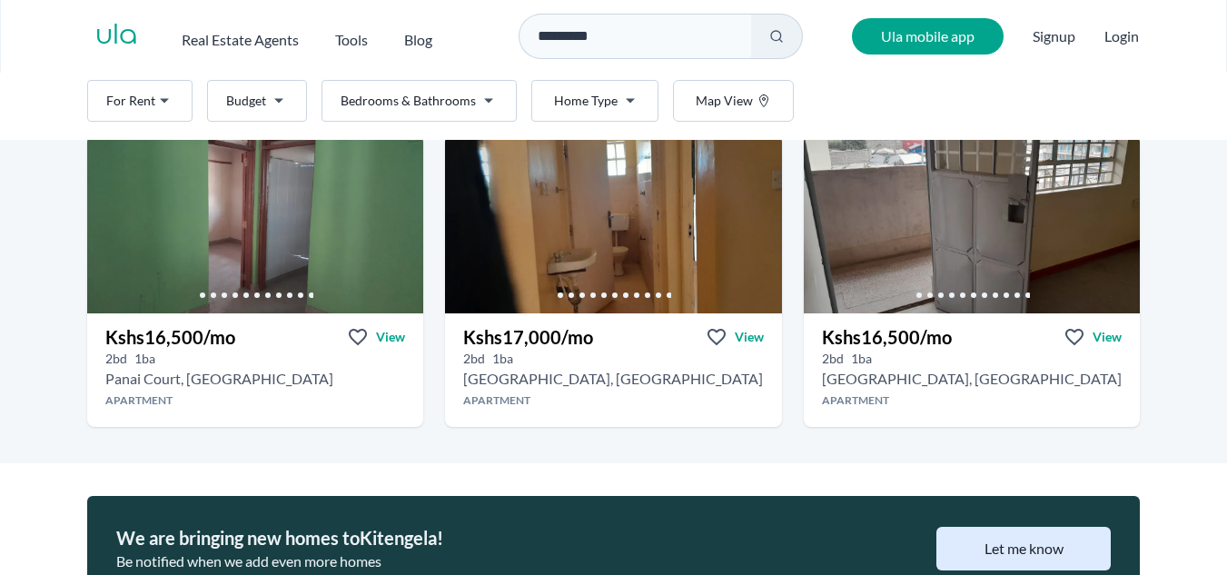
scroll to position [1362, 0]
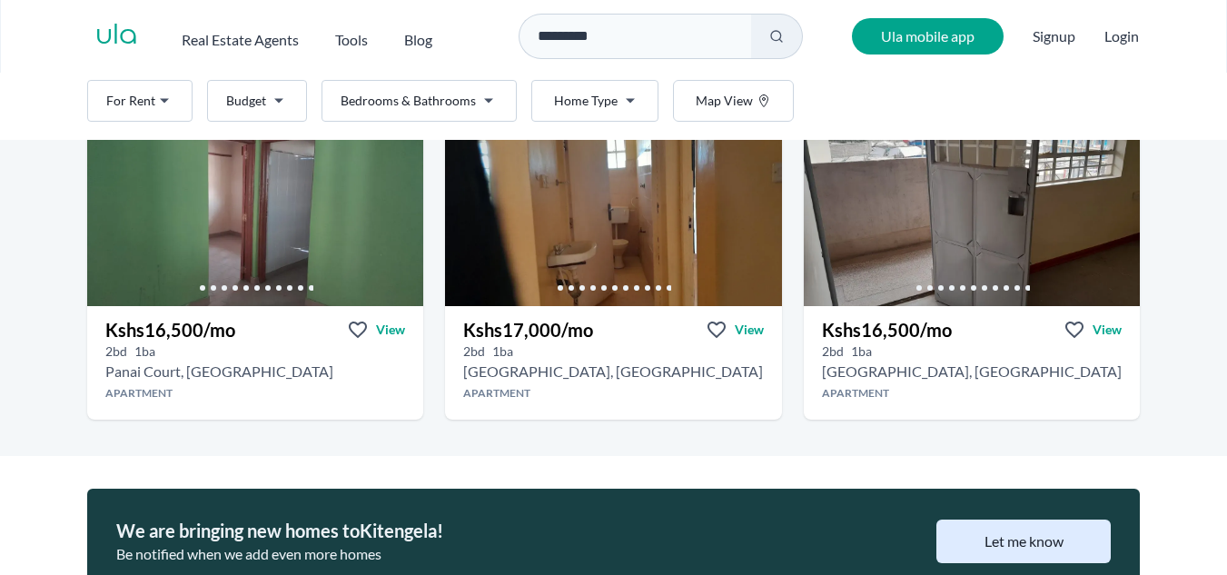
click at [478, 92] on html "Are you a real estate agent? Reach more buyers and renters. Sign up Ula Homes A…" at bounding box center [613, 295] width 1227 height 590
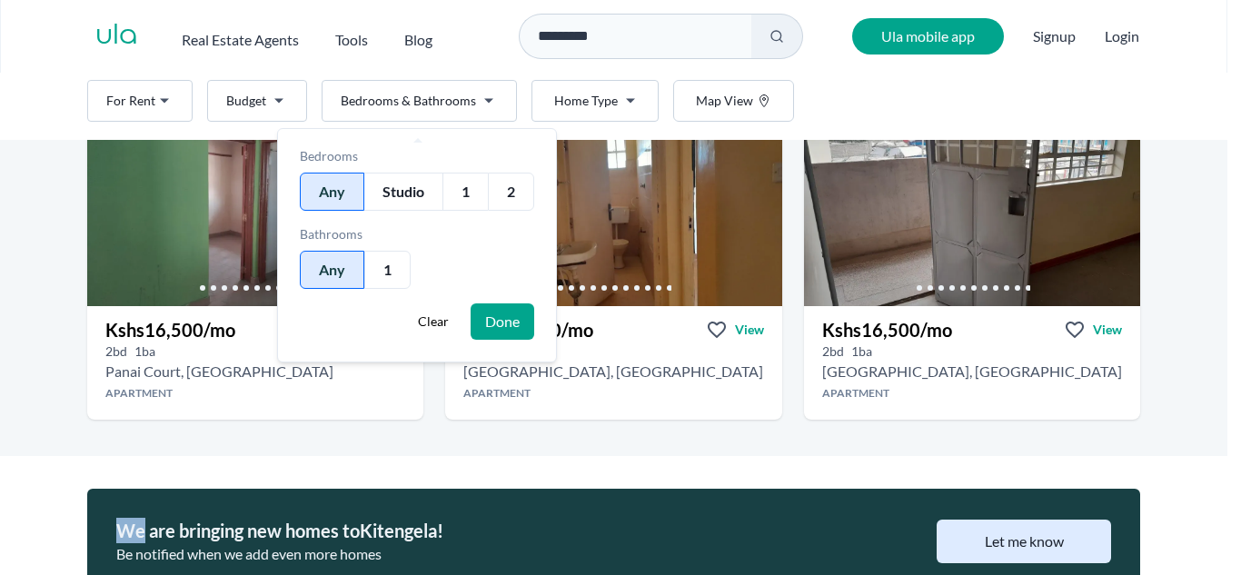
click at [489, 316] on button "Done" at bounding box center [502, 321] width 64 height 36
click at [489, 317] on h3 "Kshs 17,000 /mo" at bounding box center [528, 329] width 130 height 25
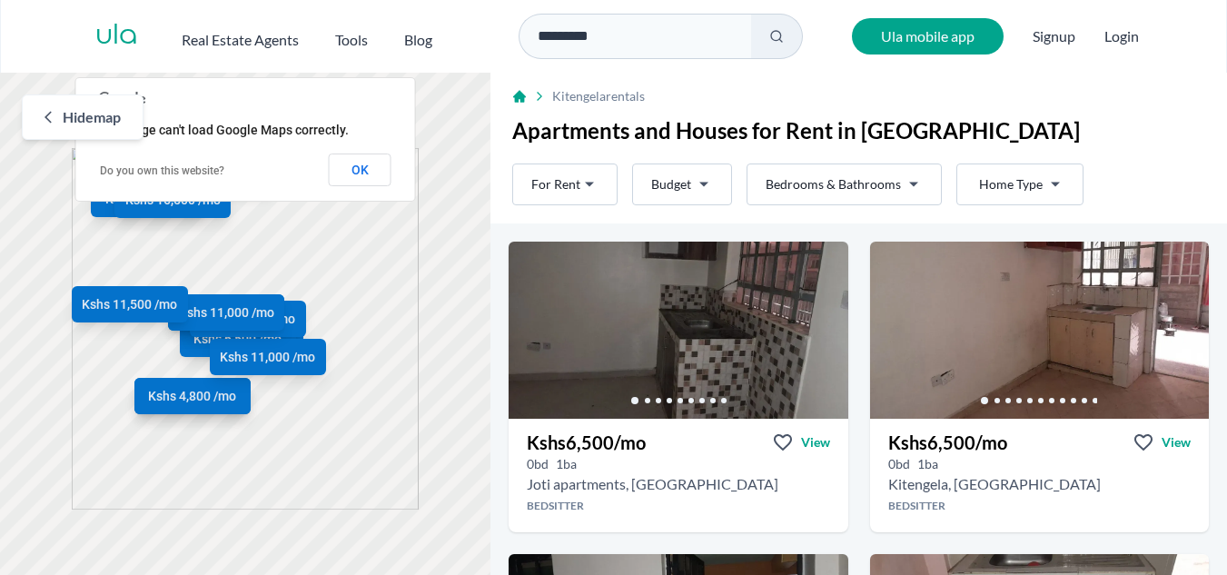
click at [102, 111] on span "Hide map" at bounding box center [92, 117] width 58 height 22
click at [490, 111] on div "Kitengela rentals" at bounding box center [858, 95] width 737 height 44
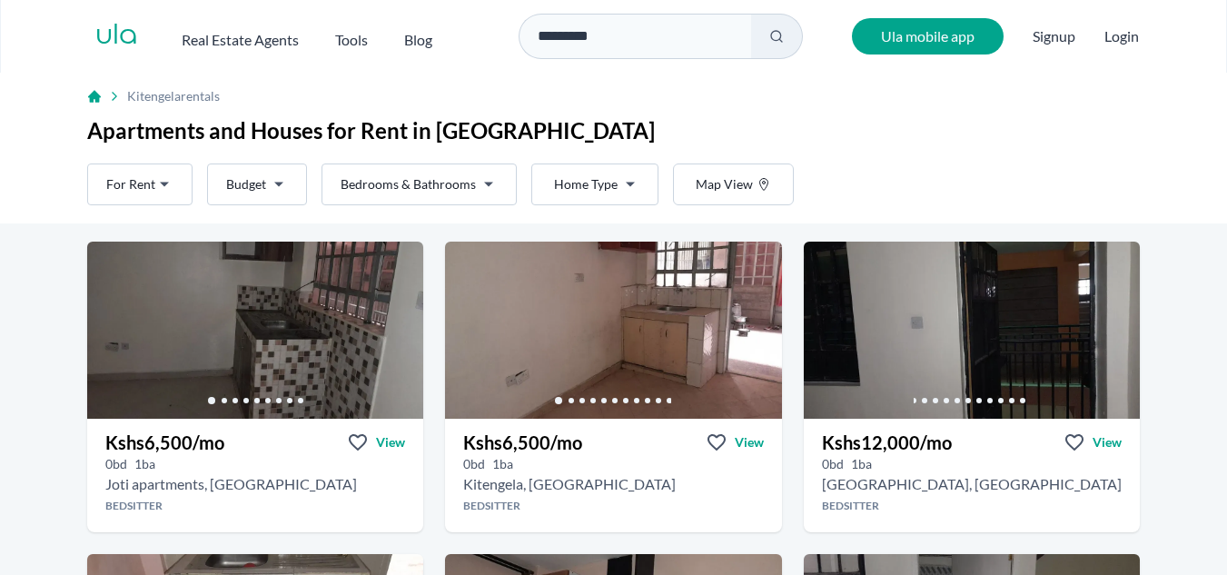
click at [489, 188] on html "Are you a real estate agent? Reach more buyers and renters. Sign up Ula Homes A…" at bounding box center [613, 295] width 1227 height 590
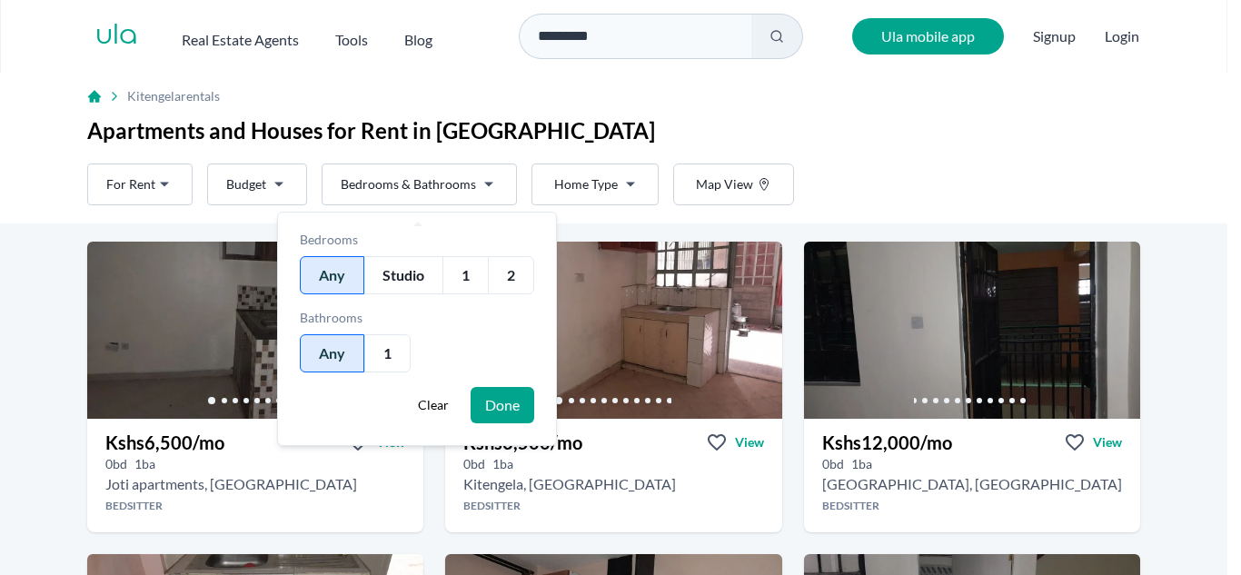
click at [462, 293] on div "1" at bounding box center [464, 275] width 45 height 38
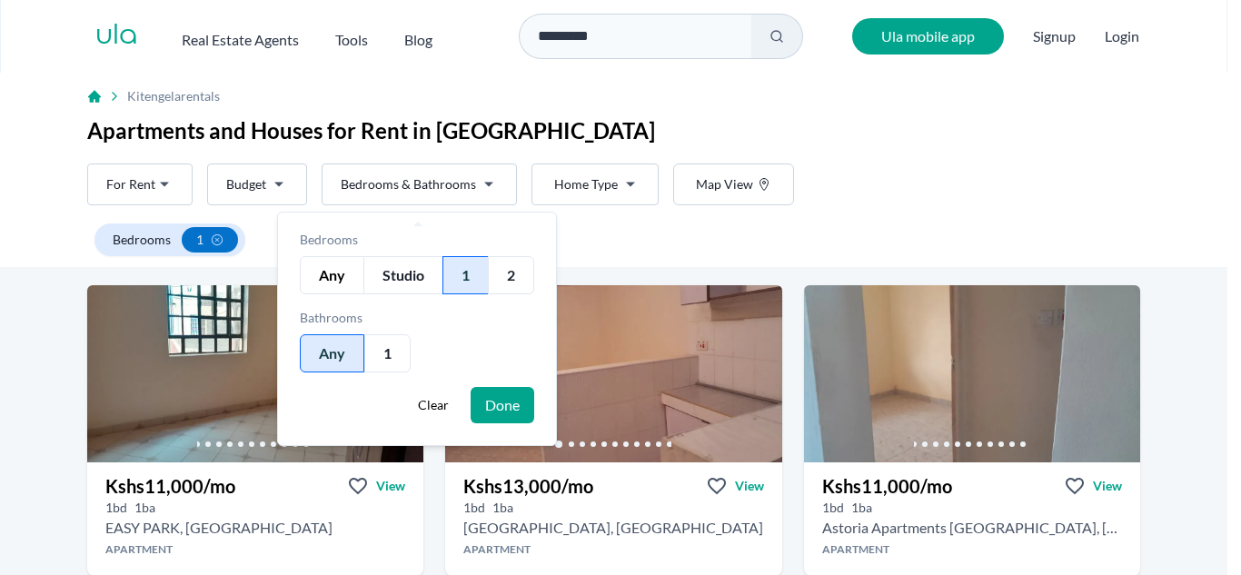
click at [500, 392] on button "Done" at bounding box center [502, 405] width 64 height 36
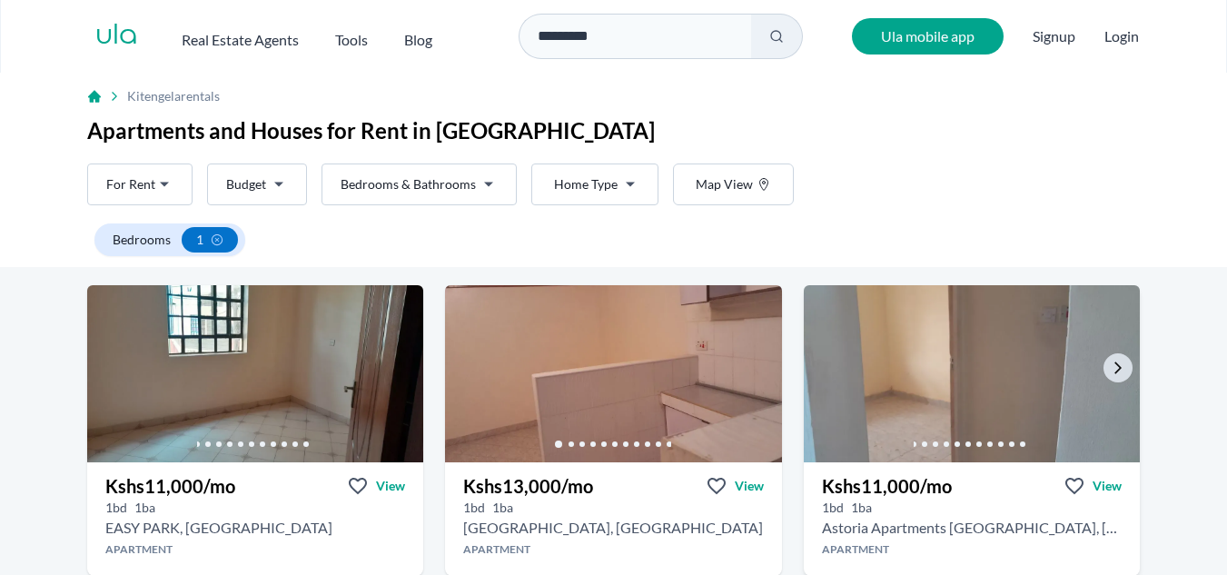
click at [1087, 350] on img at bounding box center [971, 374] width 353 height 186
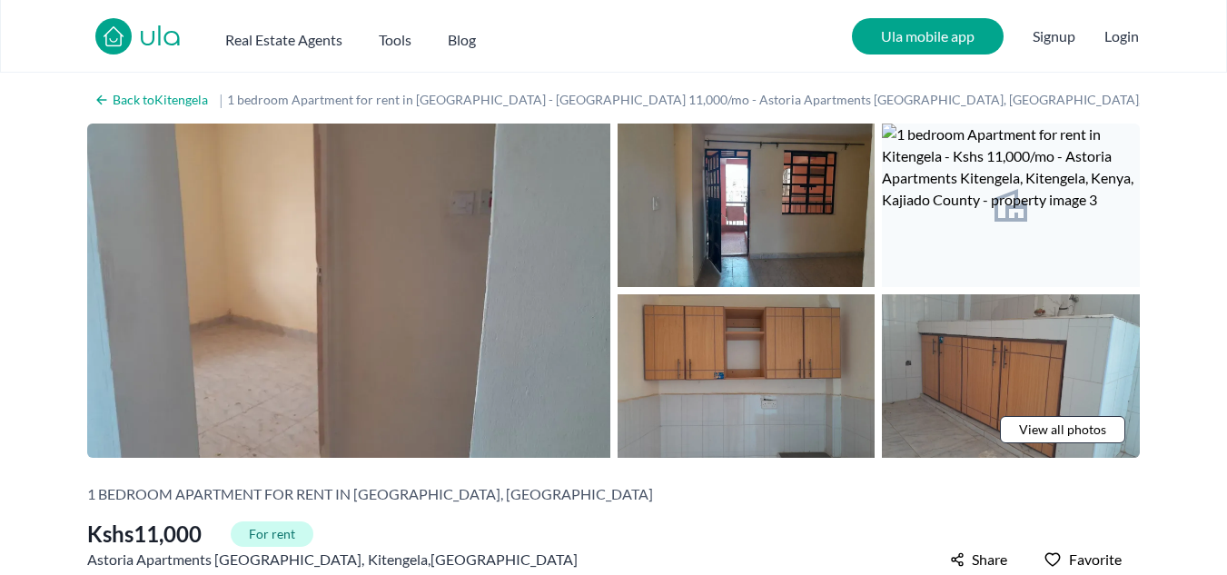
click at [1062, 423] on span "View all photos" at bounding box center [1062, 429] width 87 height 18
